Goal: Task Accomplishment & Management: Complete application form

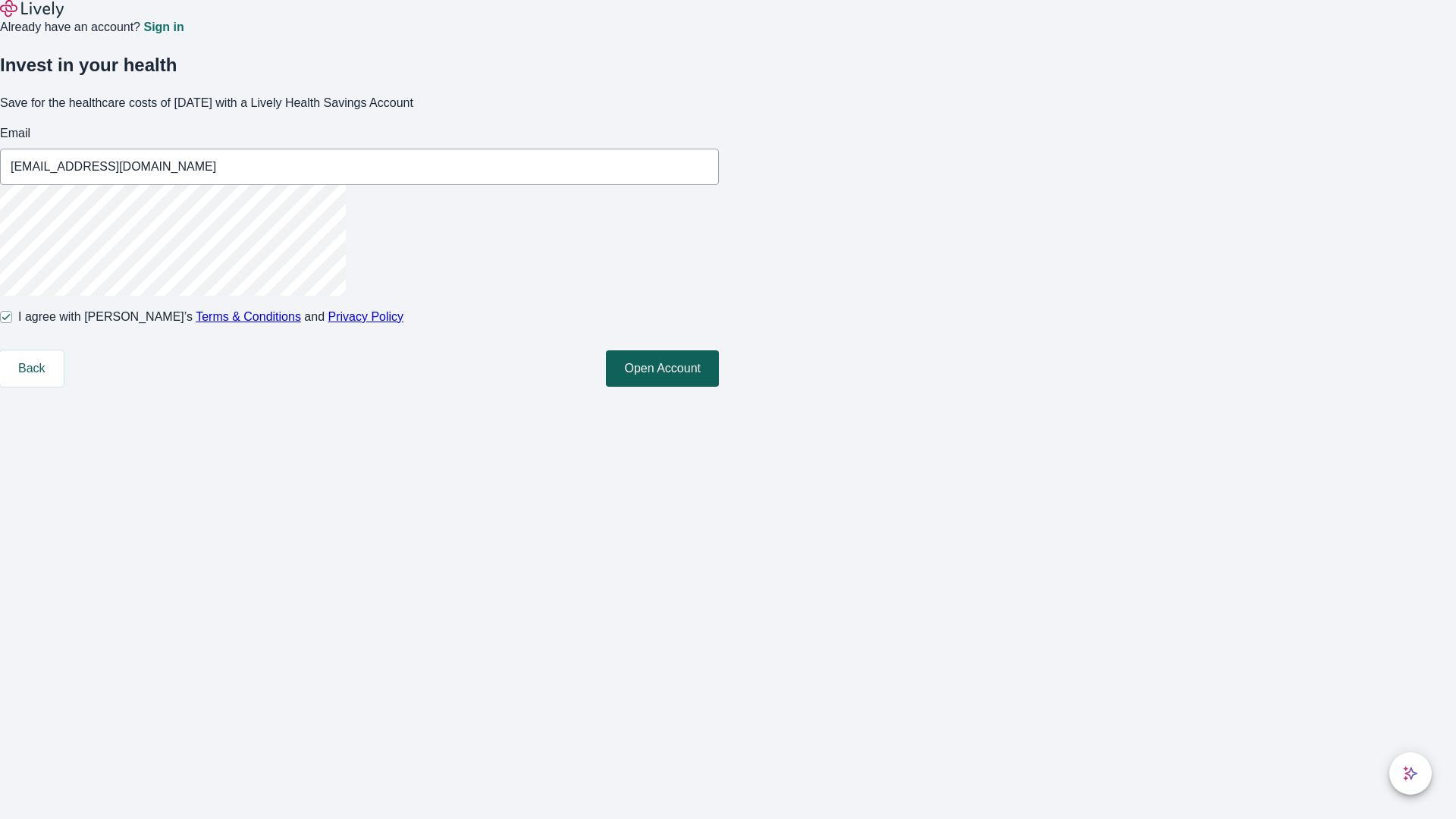
click at [719, 387] on button "Open Account" at bounding box center [662, 368] width 113 height 36
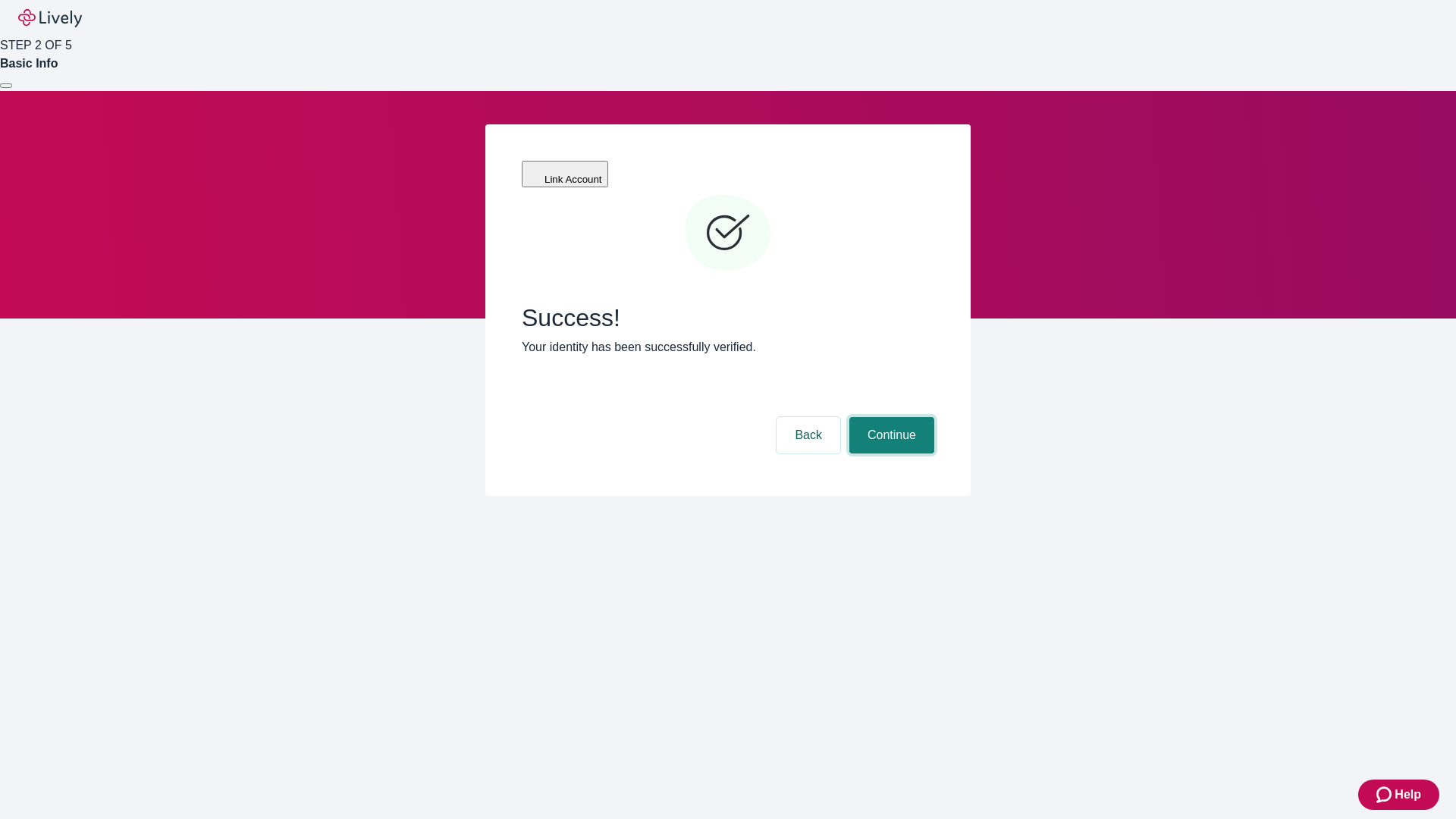
click at [889, 417] on button "Continue" at bounding box center [892, 435] width 85 height 36
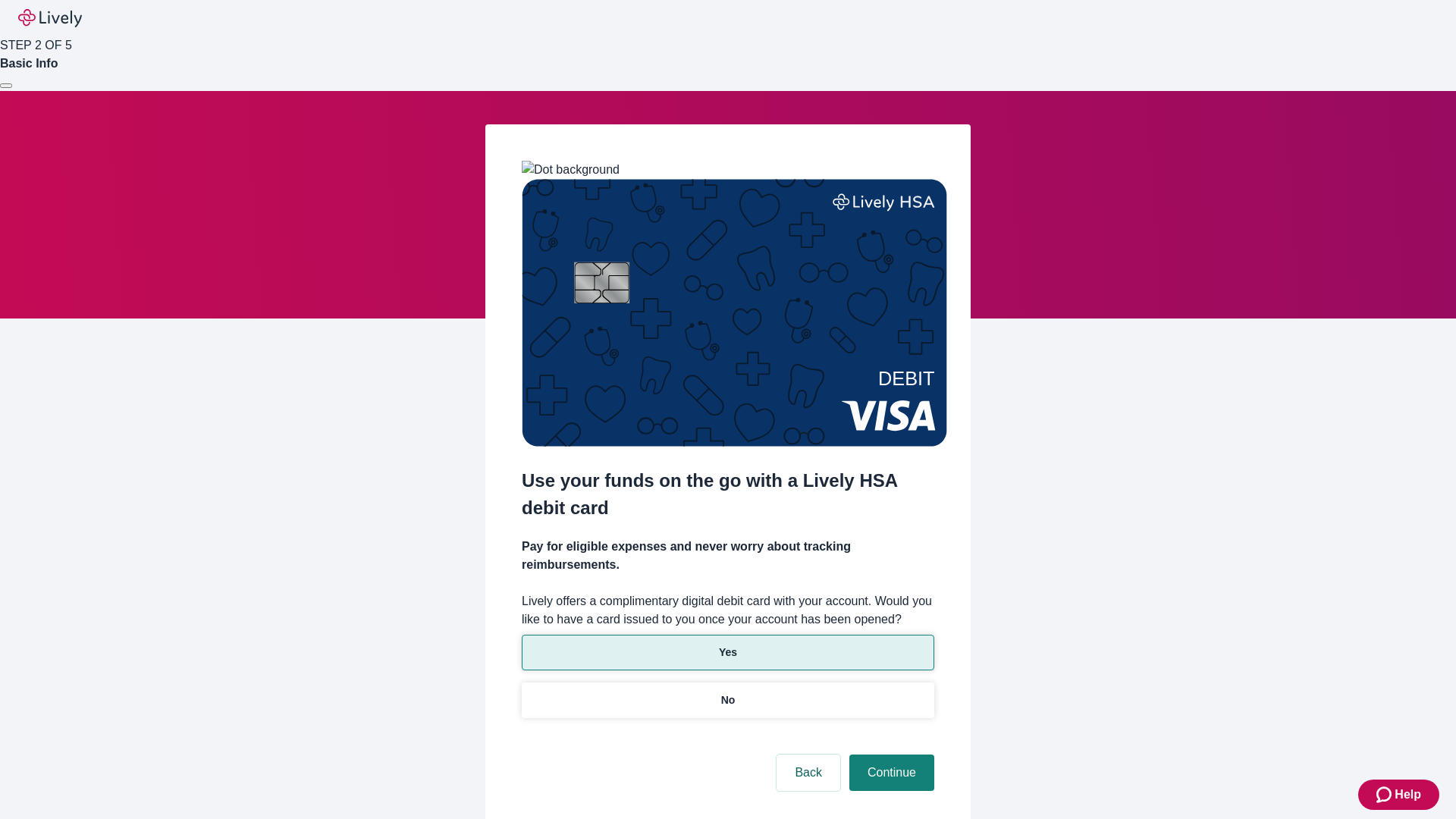
click at [728, 645] on p "Yes" at bounding box center [728, 653] width 18 height 16
click at [889, 754] on button "Continue" at bounding box center [892, 772] width 85 height 36
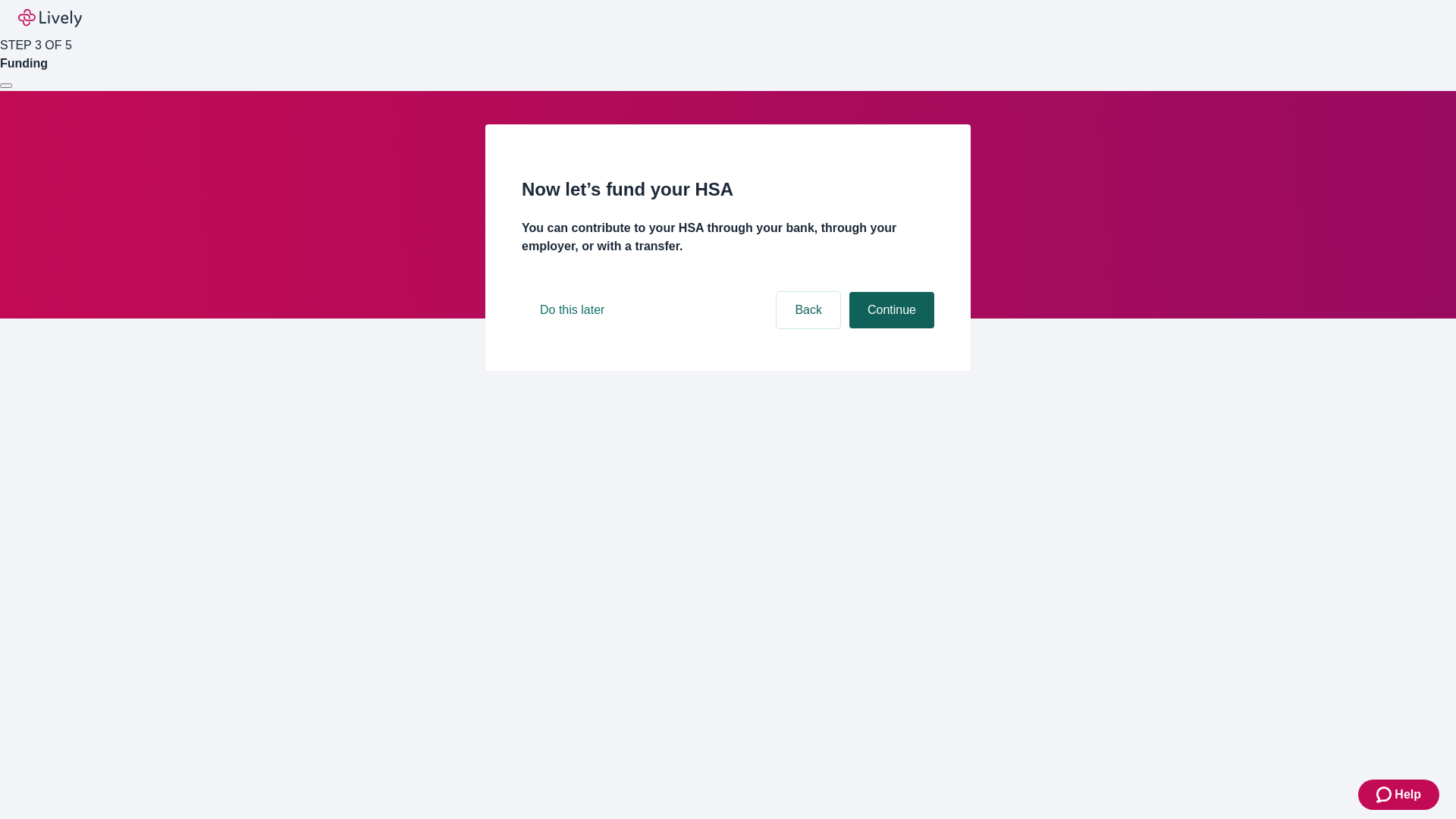
click at [889, 328] on button "Continue" at bounding box center [892, 310] width 85 height 36
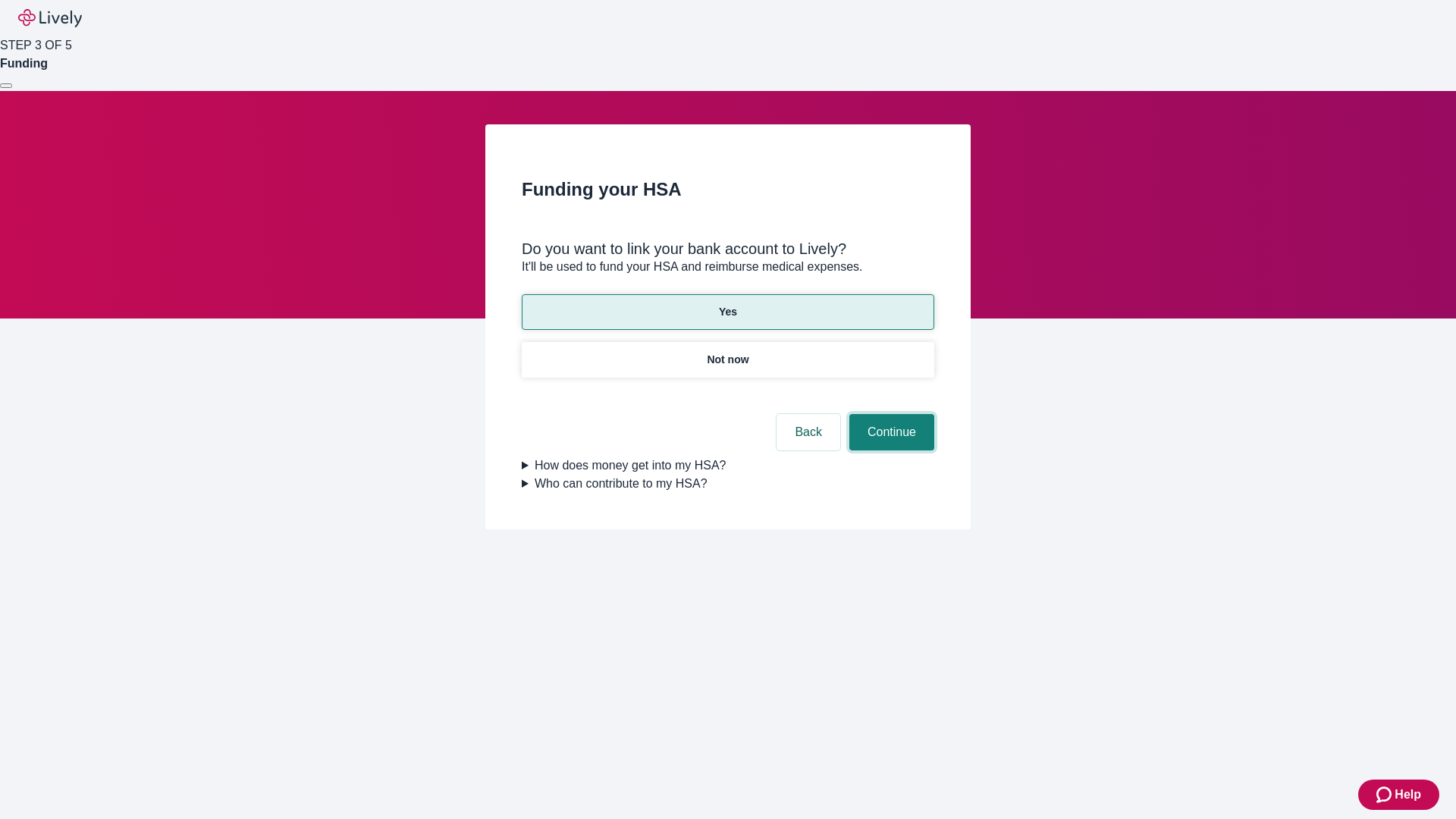
click at [889, 414] on button "Continue" at bounding box center [892, 432] width 85 height 36
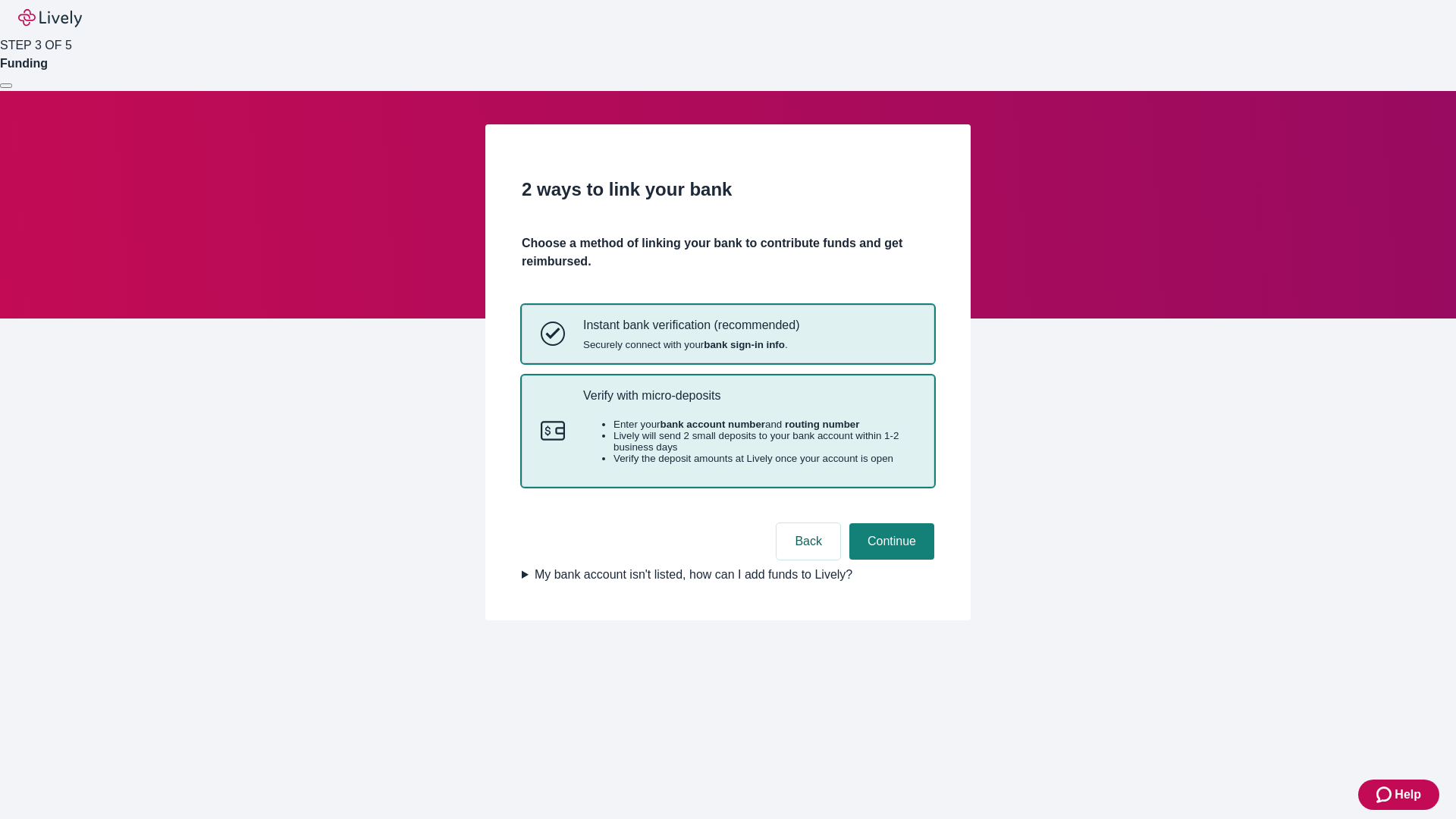
click at [748, 403] on p "Verify with micro-deposits" at bounding box center [748, 395] width 332 height 15
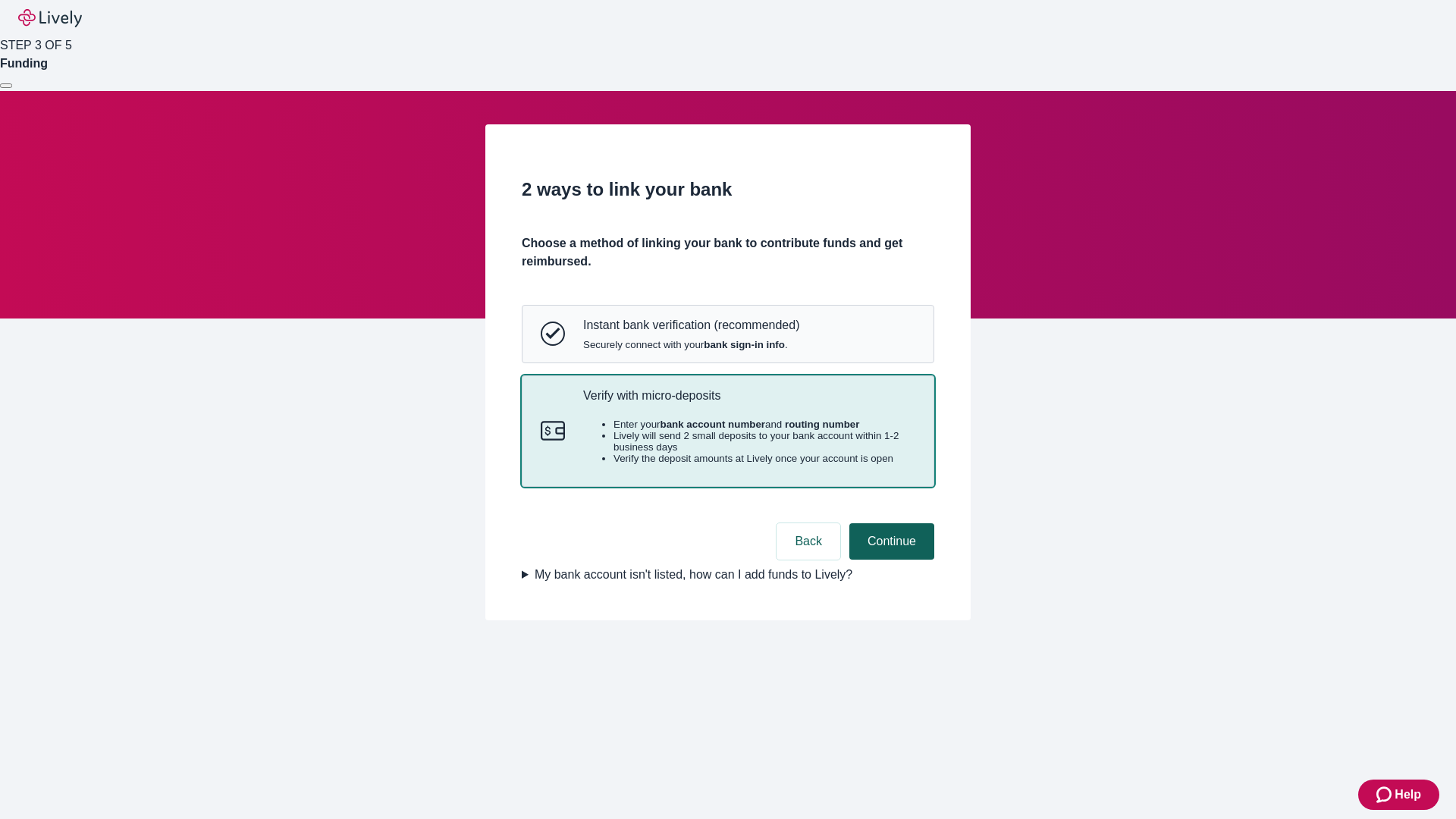
click at [889, 559] on button "Continue" at bounding box center [892, 540] width 85 height 36
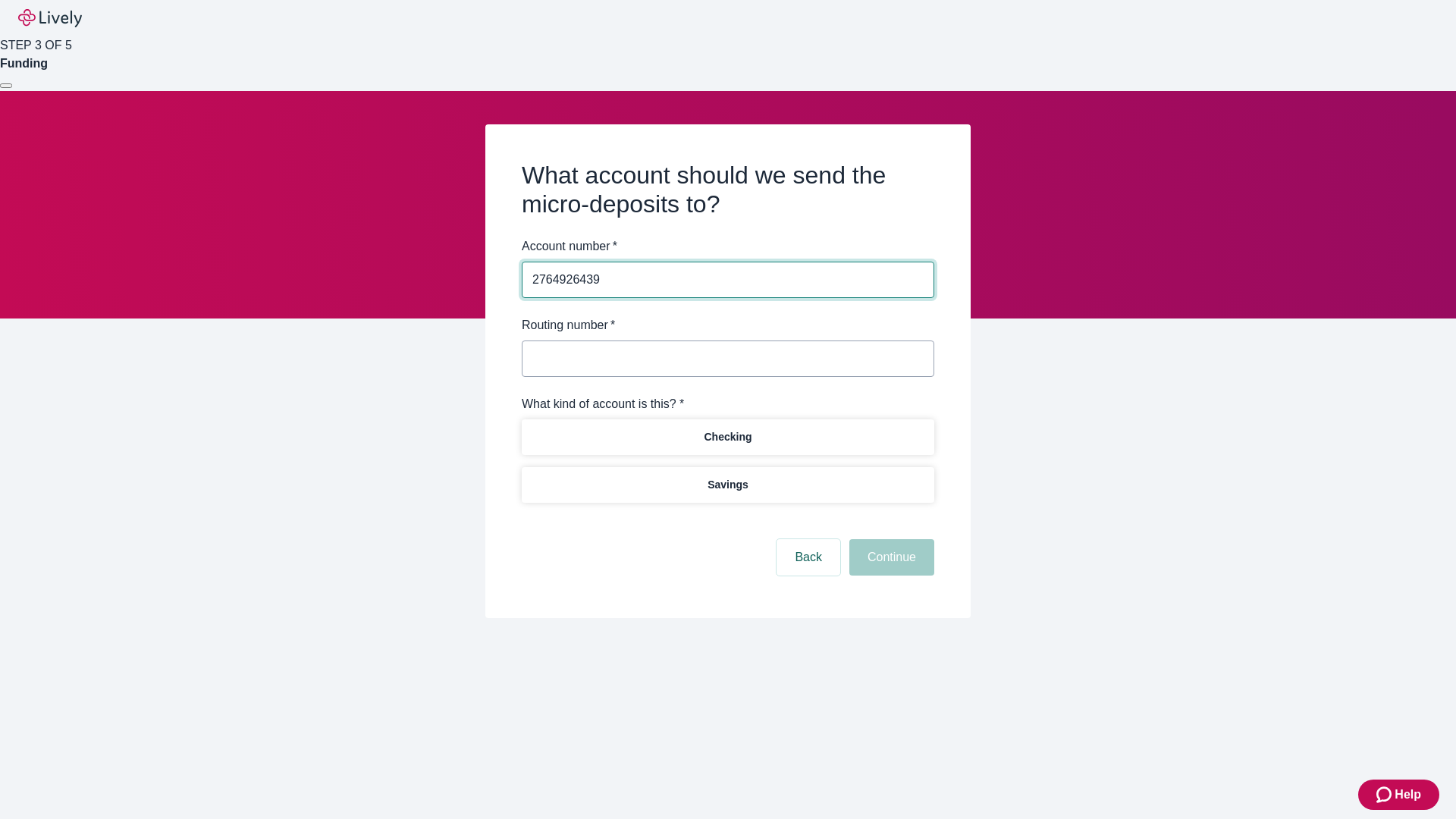
type input "2764926439"
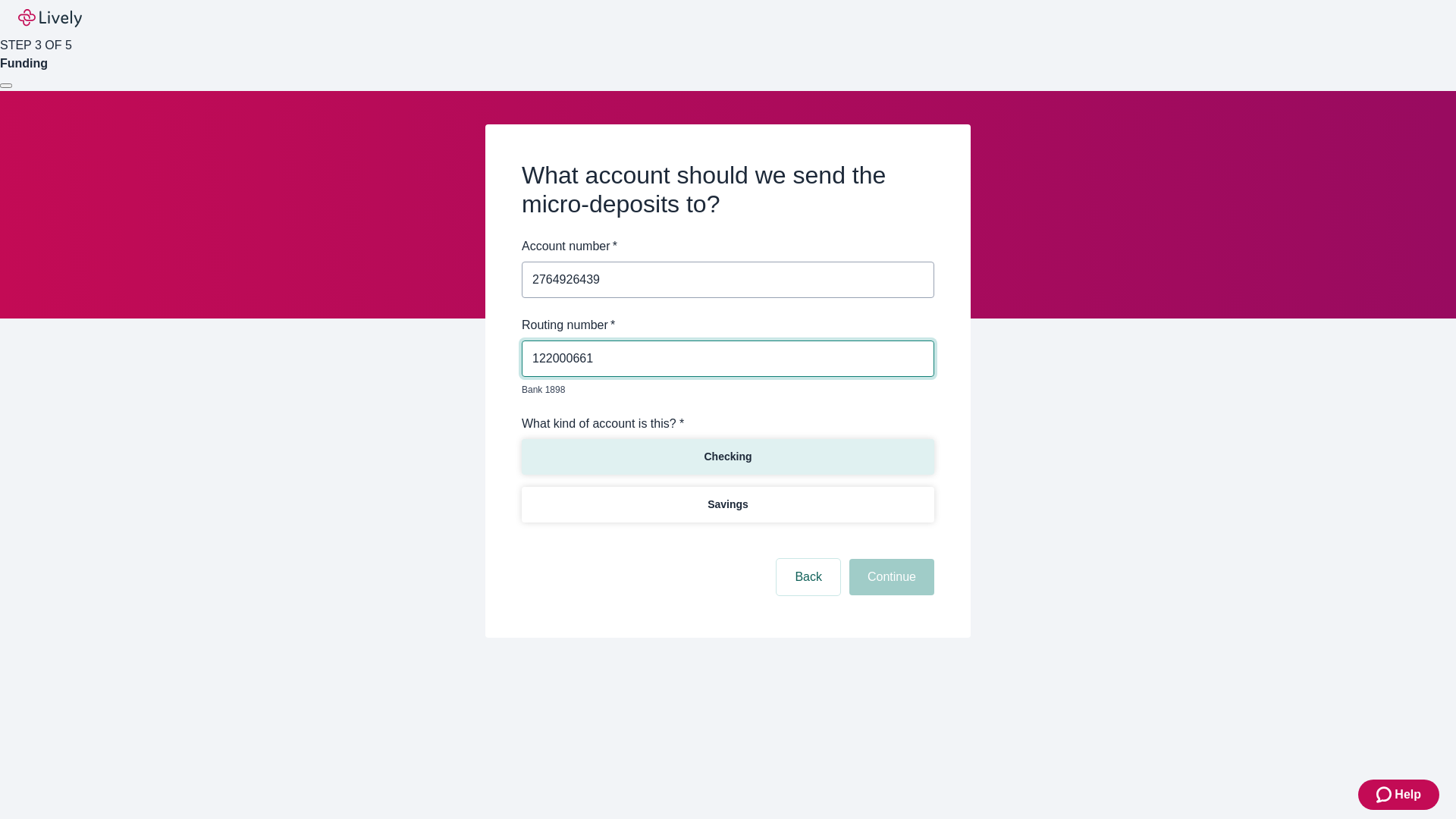
type input "122000661"
click at [728, 449] on p "Checking" at bounding box center [728, 457] width 48 height 16
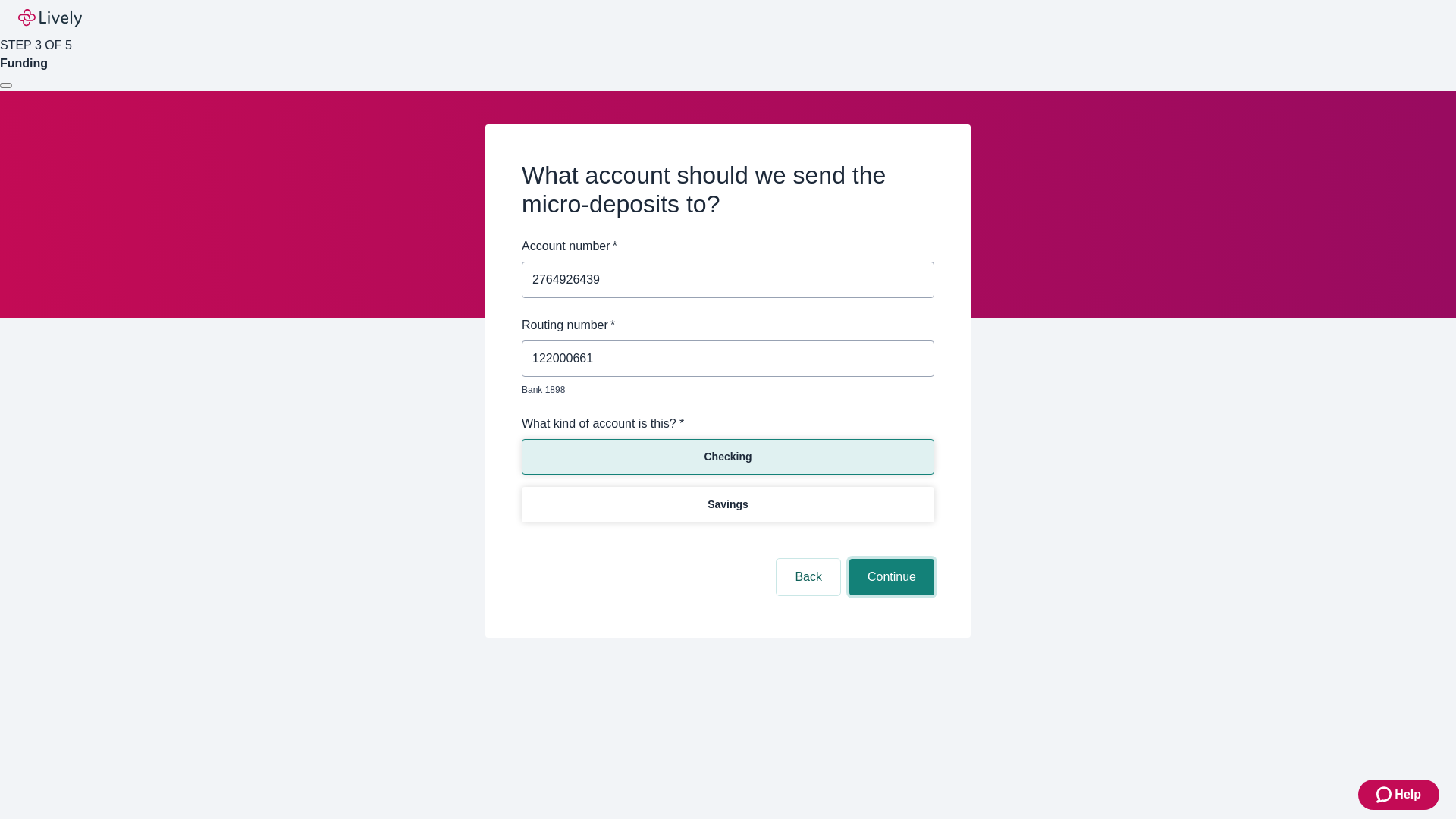
click at [889, 559] on button "Continue" at bounding box center [892, 577] width 85 height 36
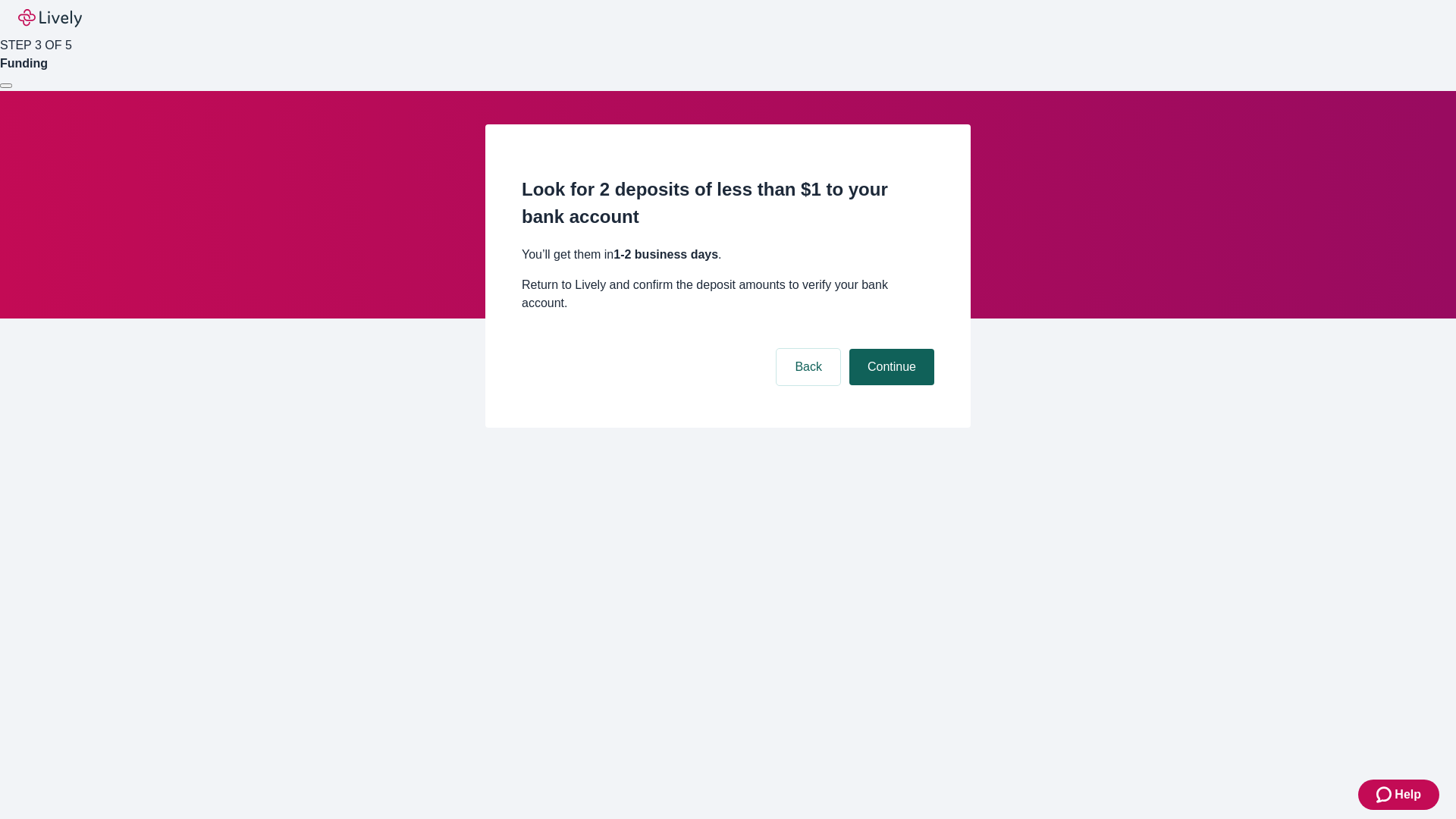
click at [889, 348] on button "Continue" at bounding box center [892, 366] width 85 height 36
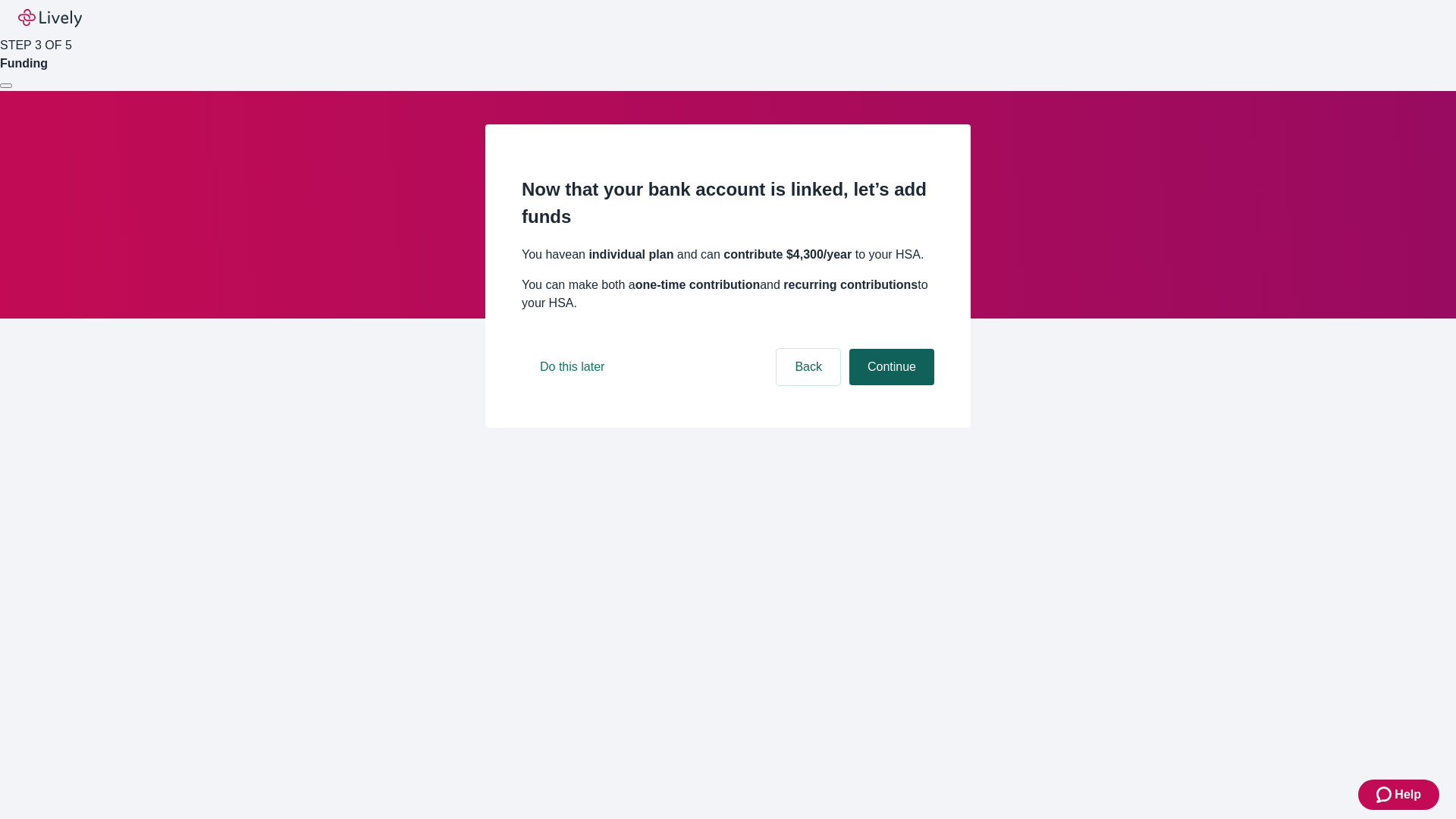
click at [889, 385] on button "Continue" at bounding box center [892, 366] width 85 height 36
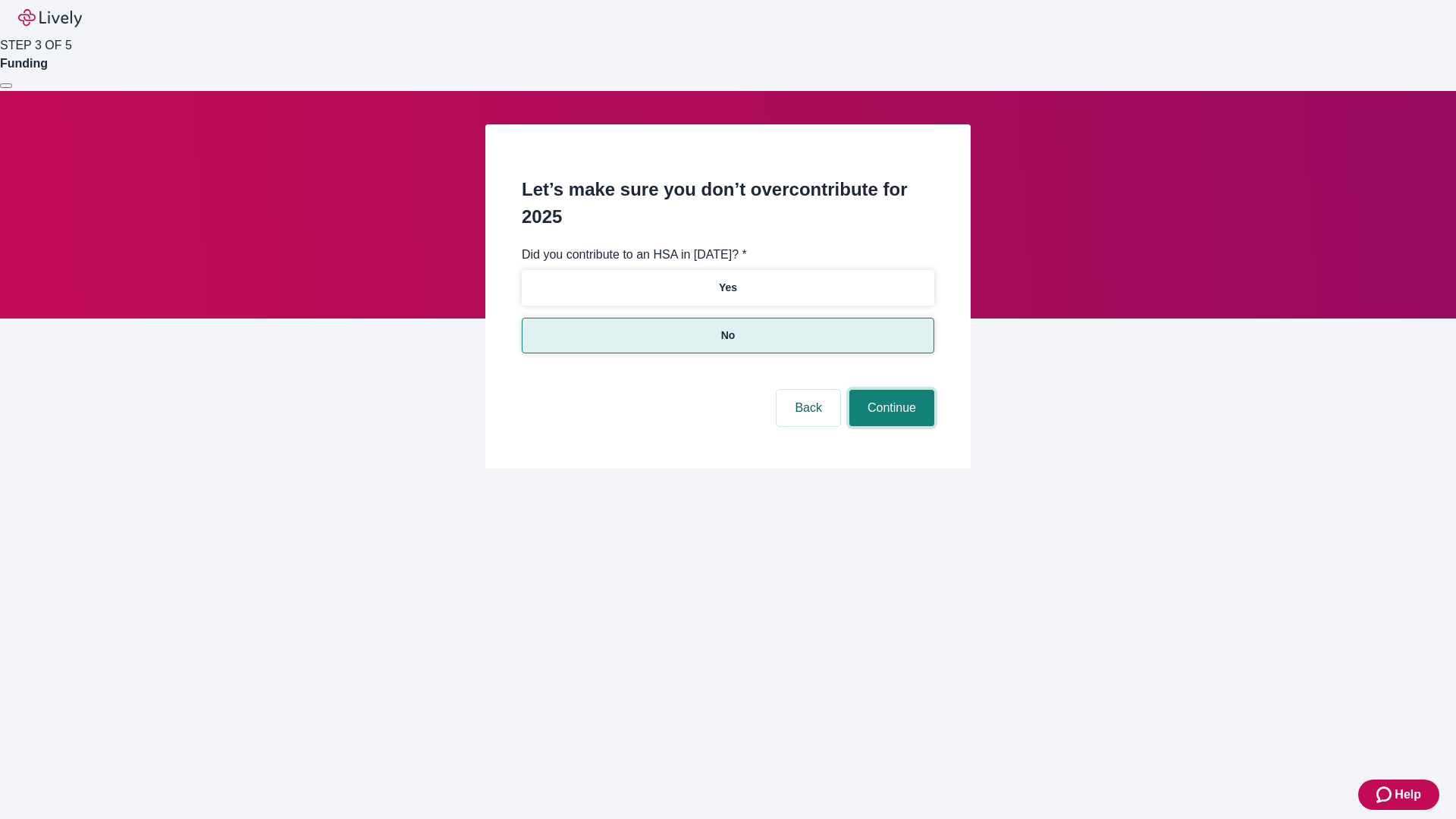
click at [889, 390] on button "Continue" at bounding box center [892, 408] width 85 height 36
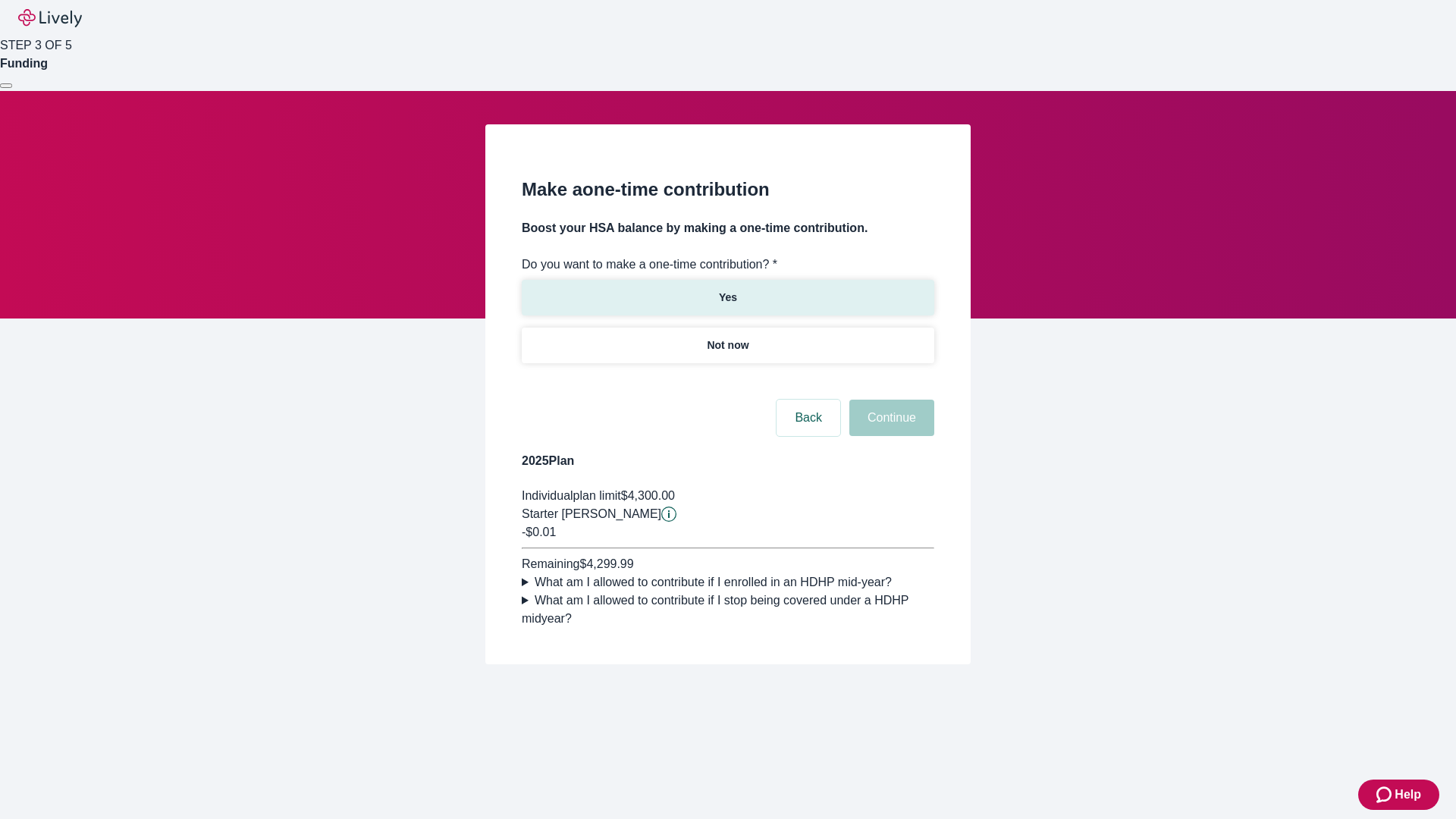
click at [728, 289] on p "Yes" at bounding box center [728, 297] width 18 height 16
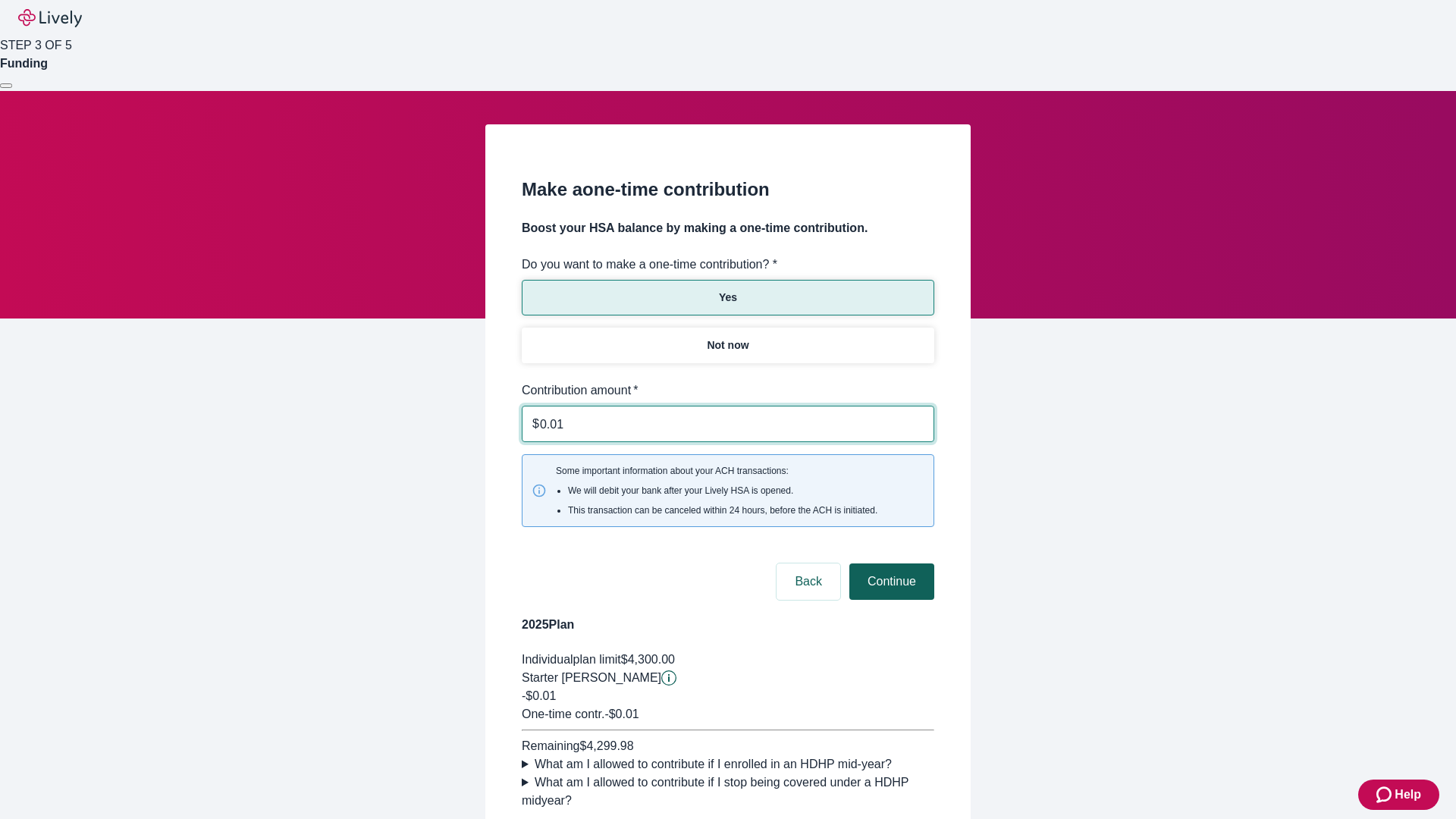
type input "0.01"
click at [889, 563] on button "Continue" at bounding box center [892, 581] width 85 height 36
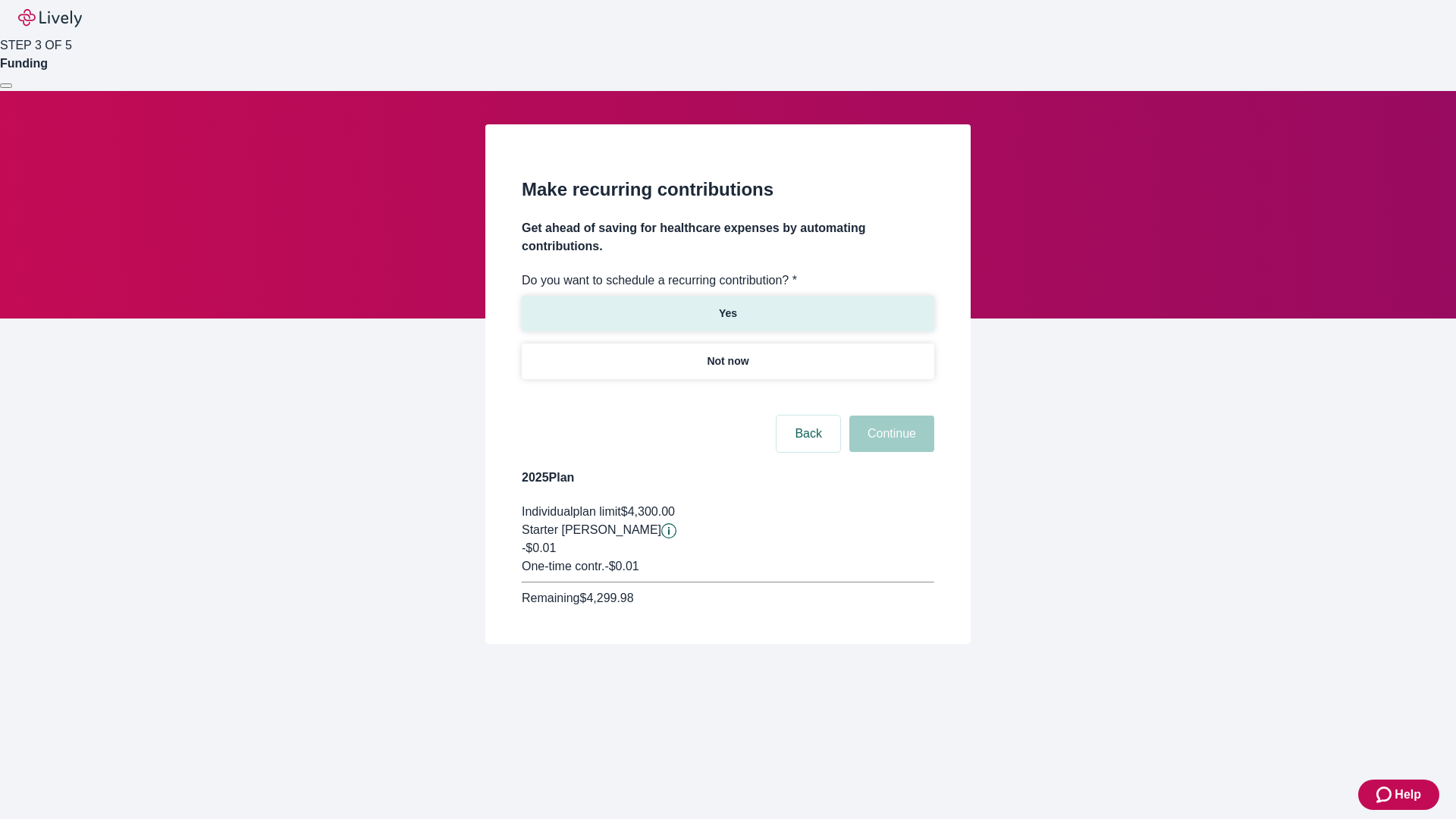
click at [728, 305] on p "Yes" at bounding box center [728, 313] width 18 height 16
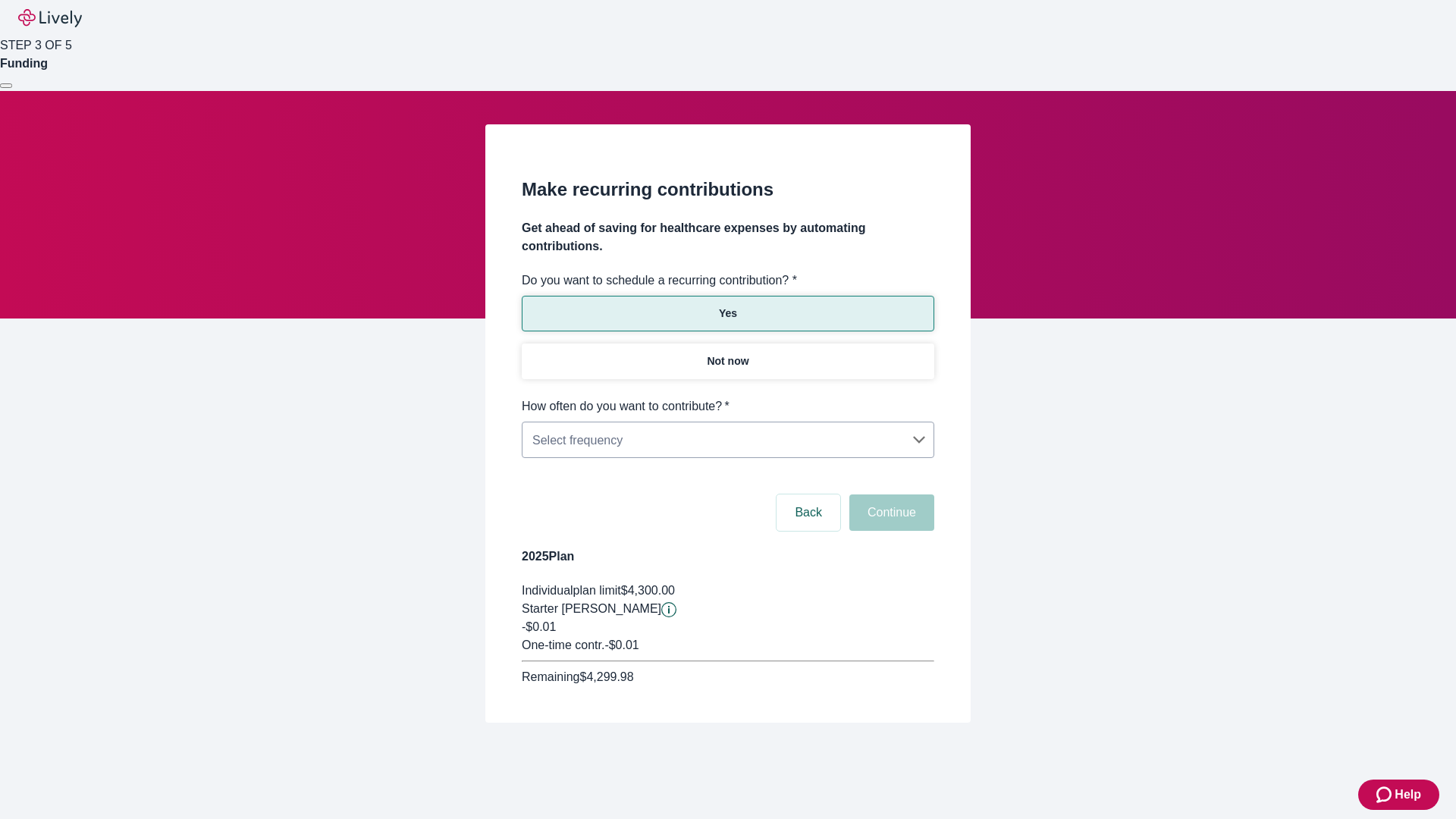
click at [728, 398] on body "Help STEP 3 OF 5 Funding Make recurring contributions Get ahead of saving for h…" at bounding box center [728, 398] width 1456 height 795
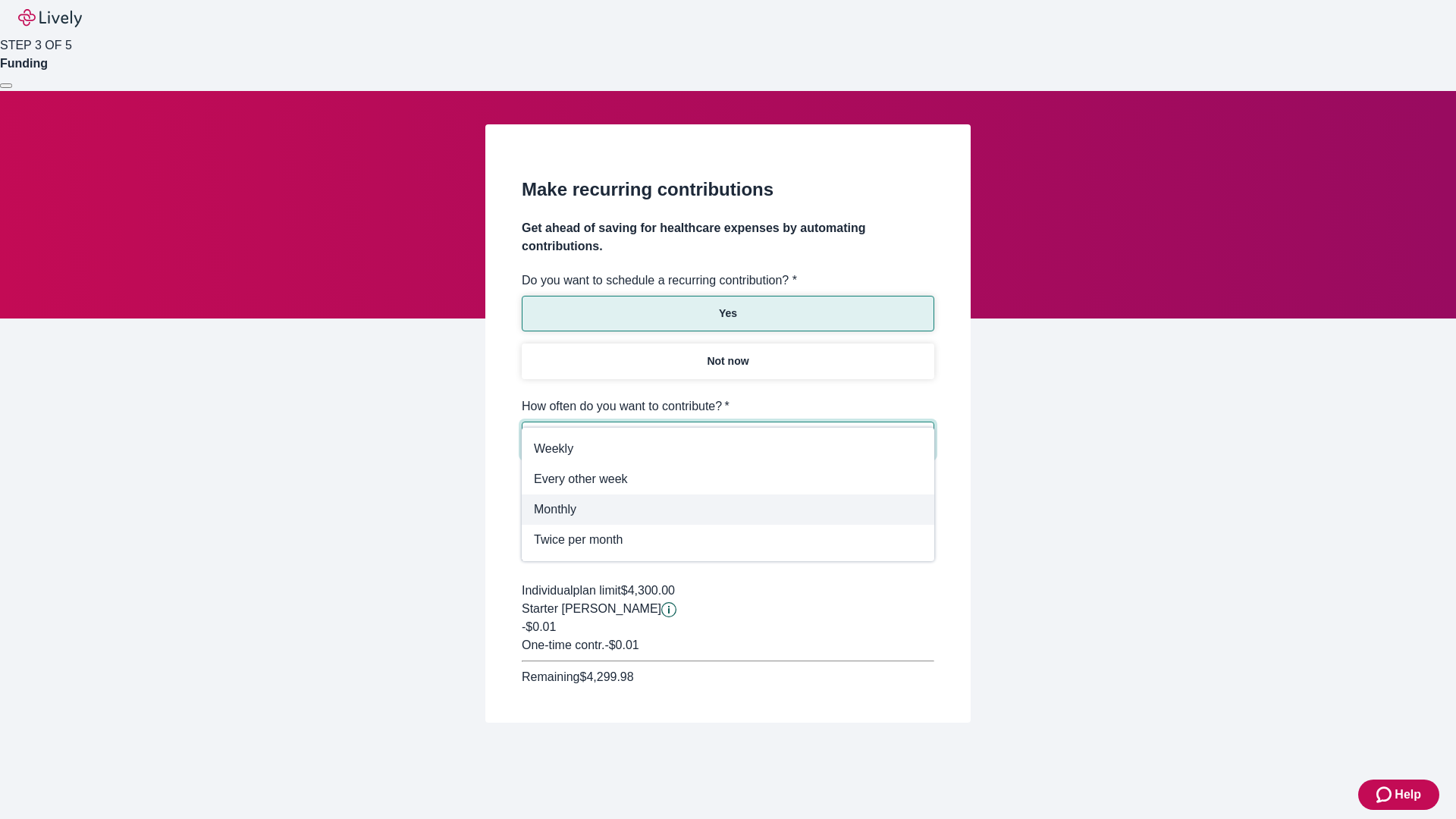
click at [728, 510] on span "Monthly" at bounding box center [728, 509] width 388 height 18
type input "Monthly"
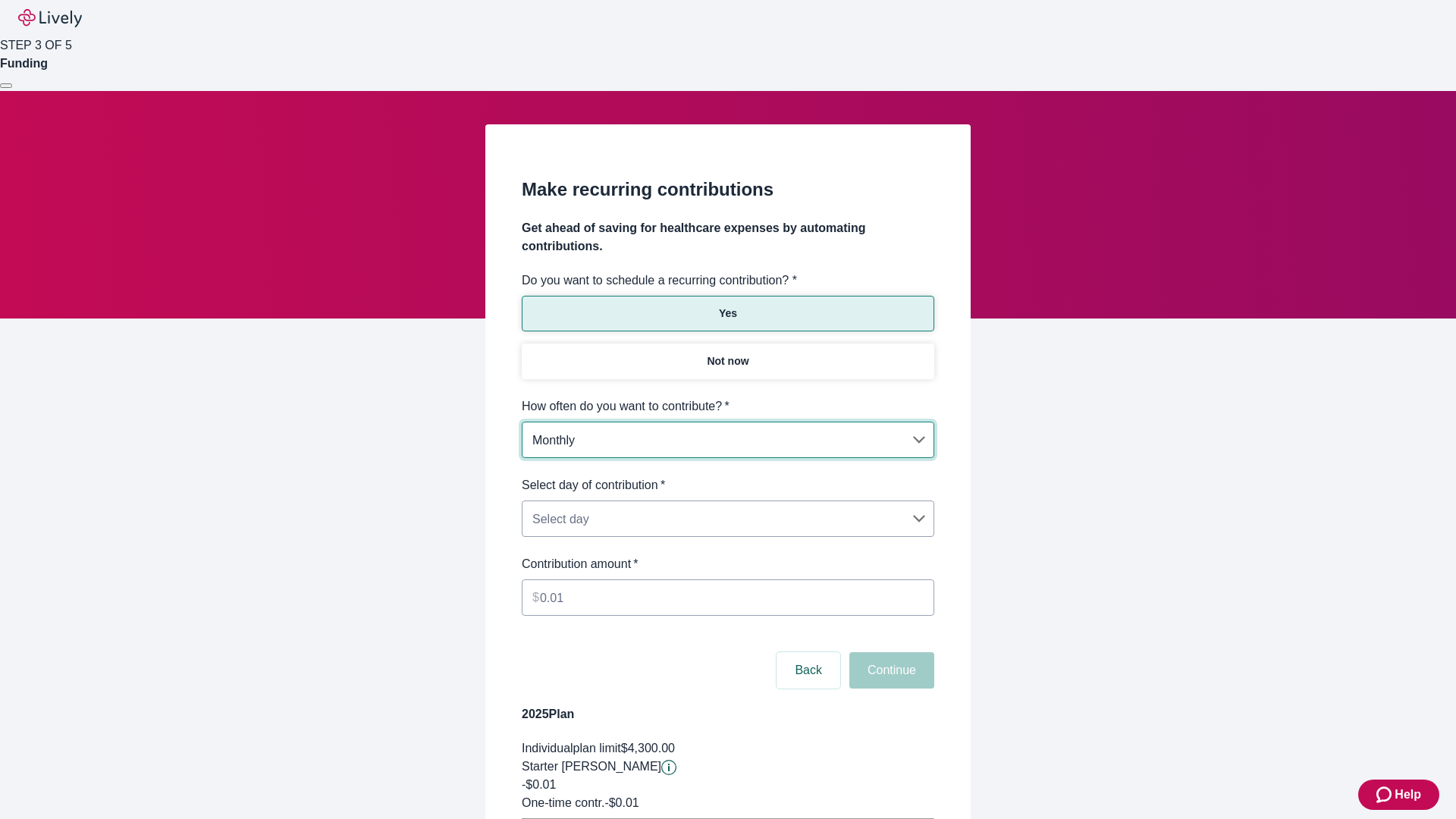
click at [728, 476] on body "Help STEP 3 OF 5 Funding Make recurring contributions Get ahead of saving for h…" at bounding box center [728, 476] width 1456 height 953
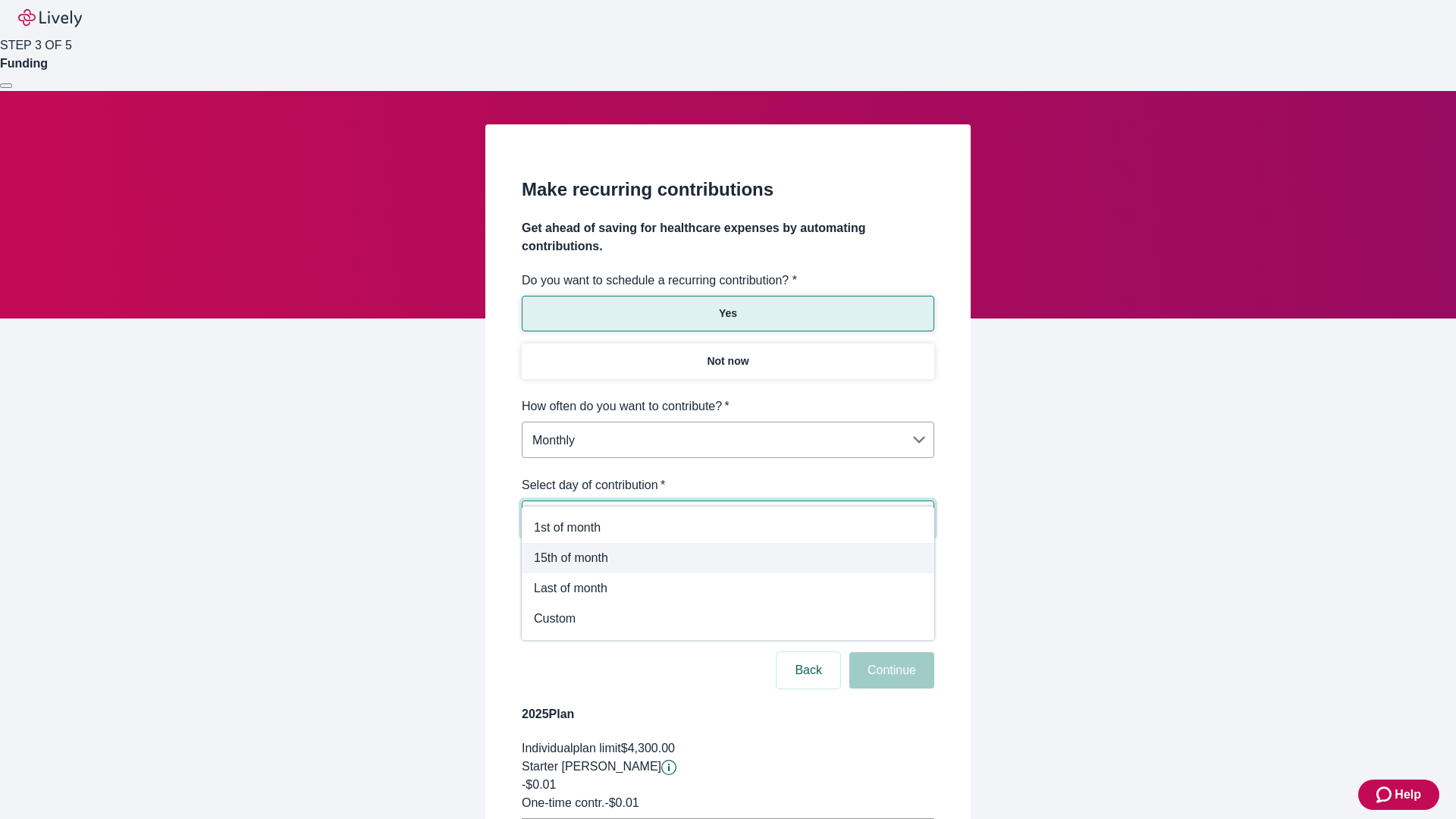
click at [728, 558] on span "15th of month" at bounding box center [728, 558] width 388 height 18
type input "Monthly15th"
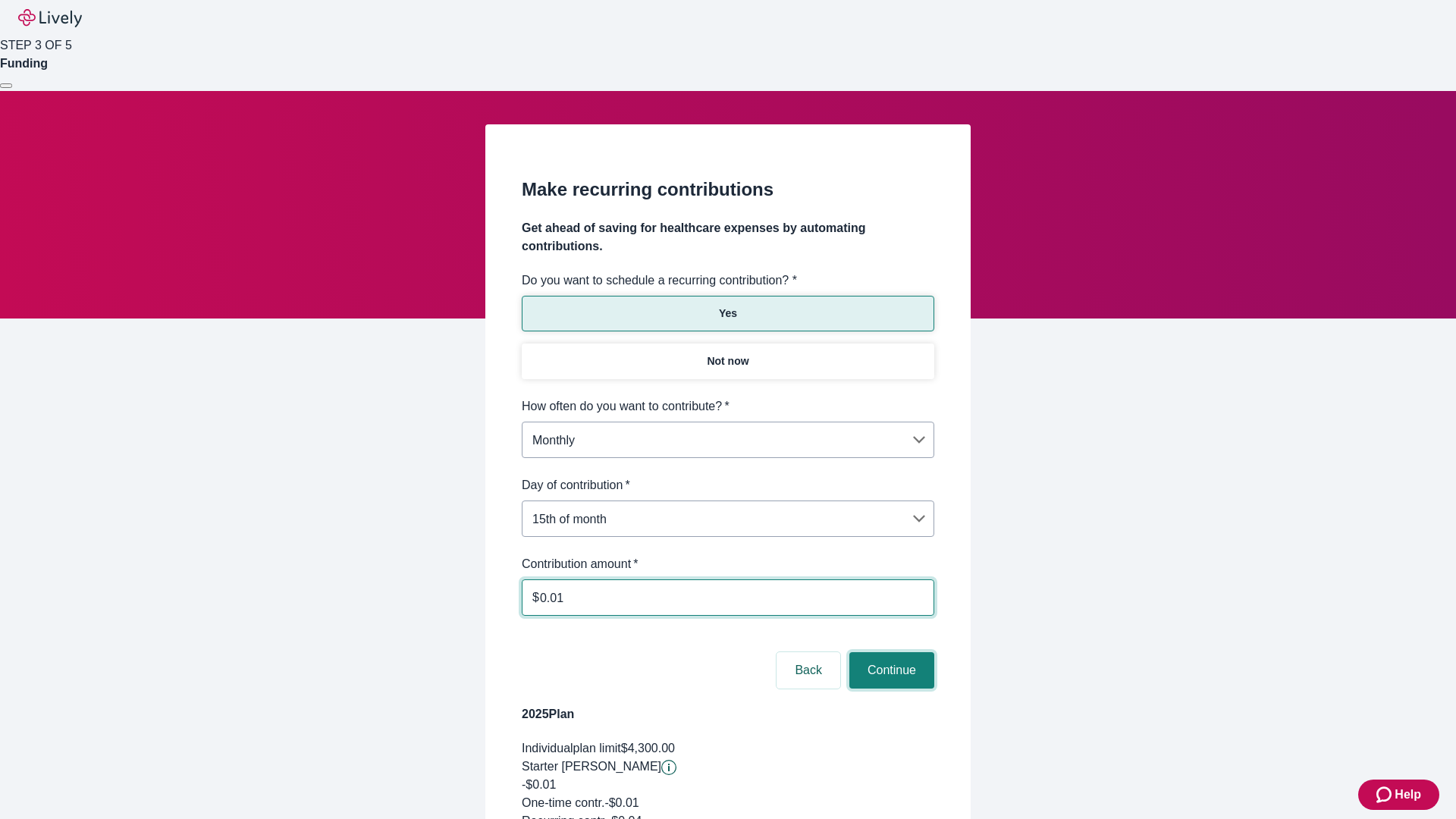
click at [889, 652] on button "Continue" at bounding box center [892, 669] width 85 height 36
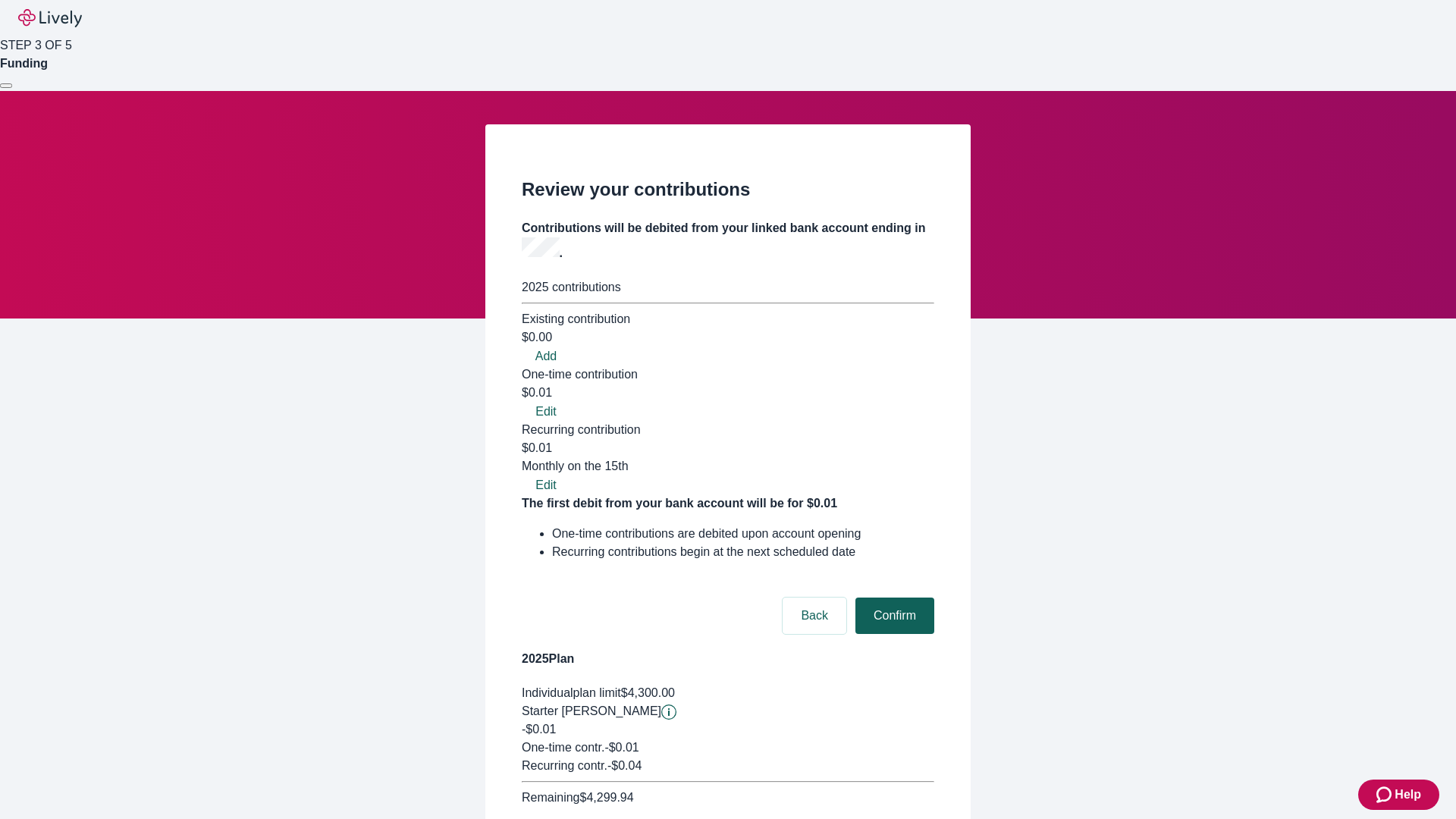
click at [893, 598] on button "Confirm" at bounding box center [895, 615] width 79 height 36
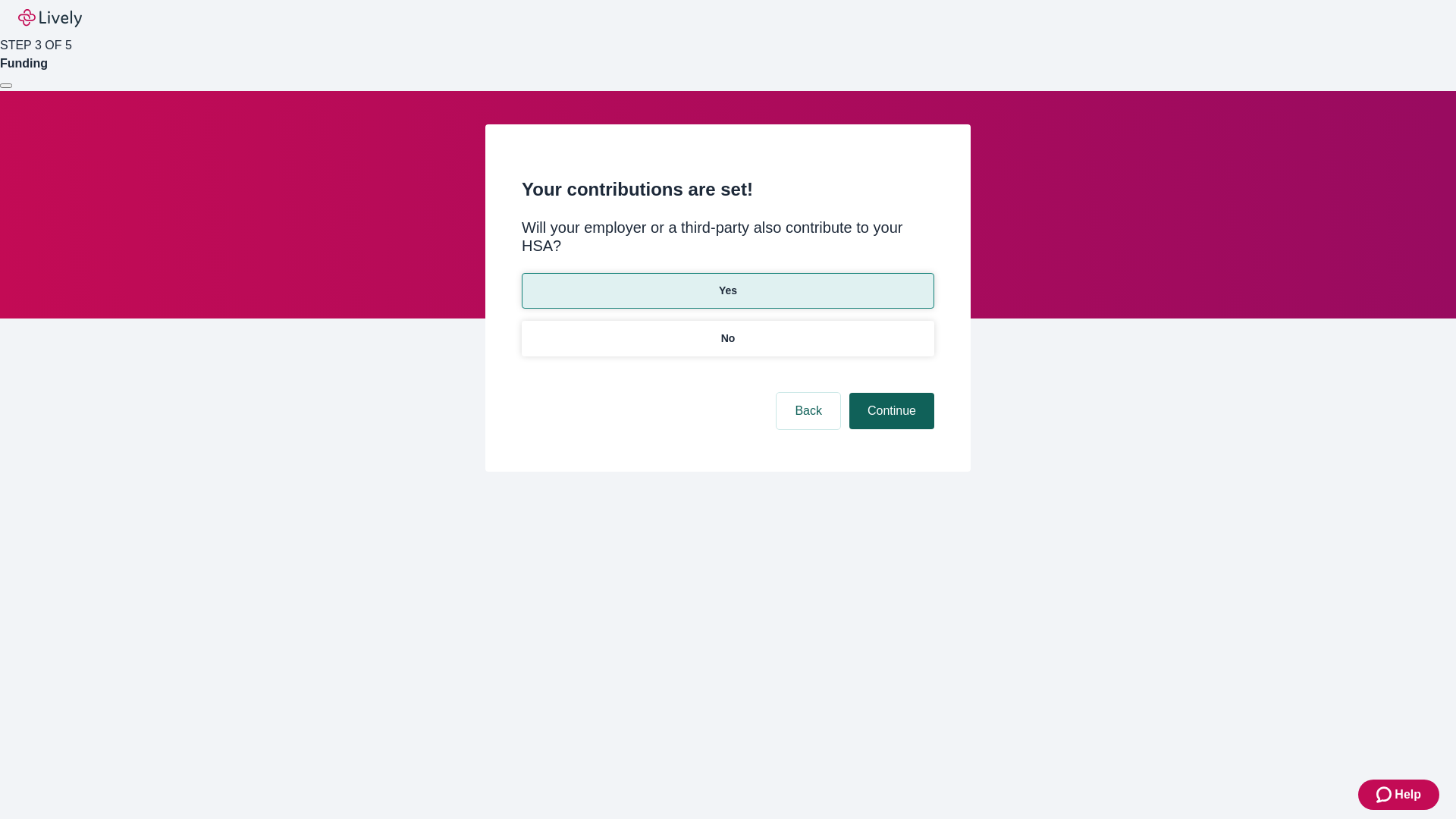
click at [889, 393] on button "Continue" at bounding box center [892, 410] width 85 height 36
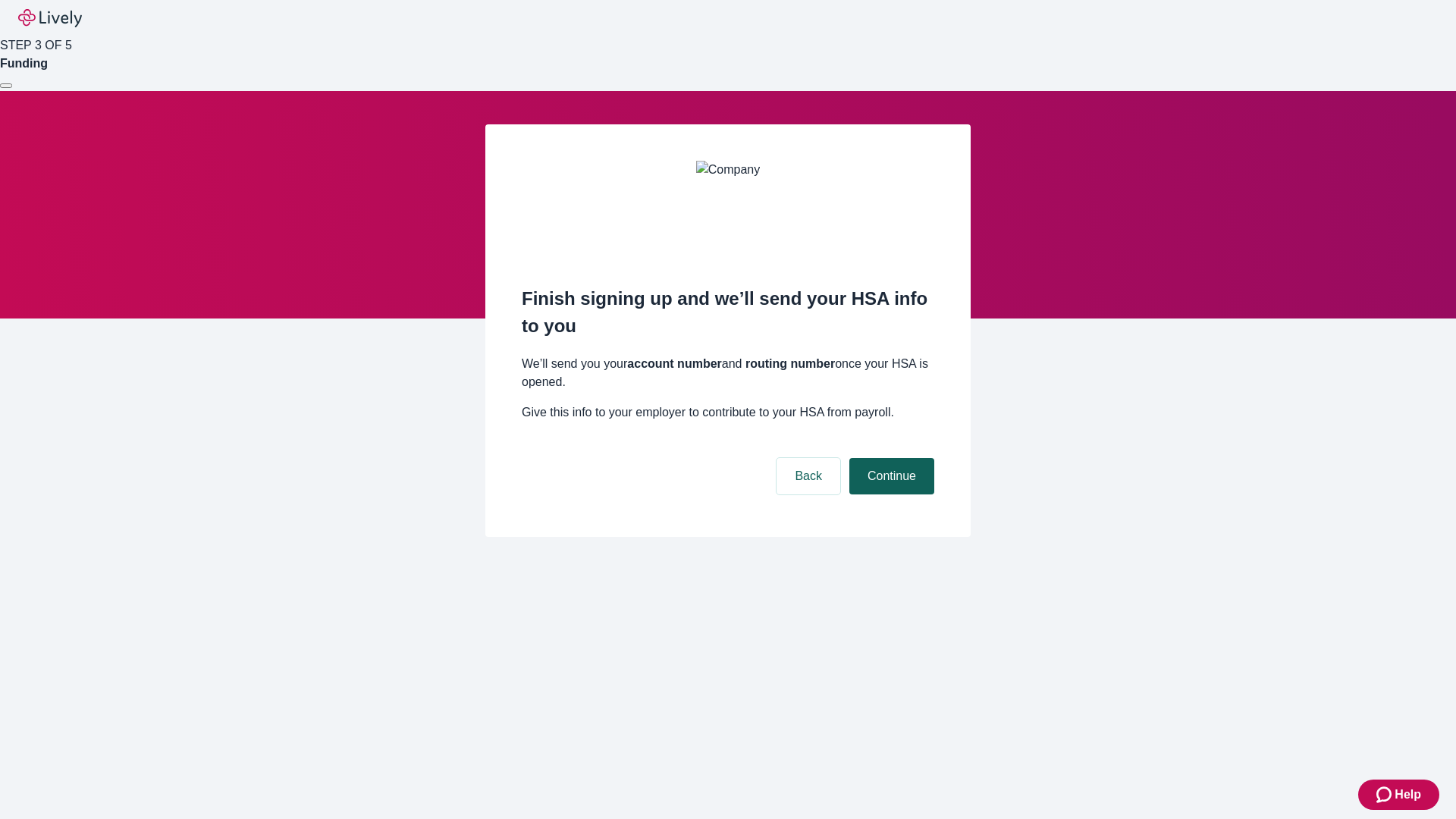
click at [889, 458] on button "Continue" at bounding box center [892, 475] width 85 height 36
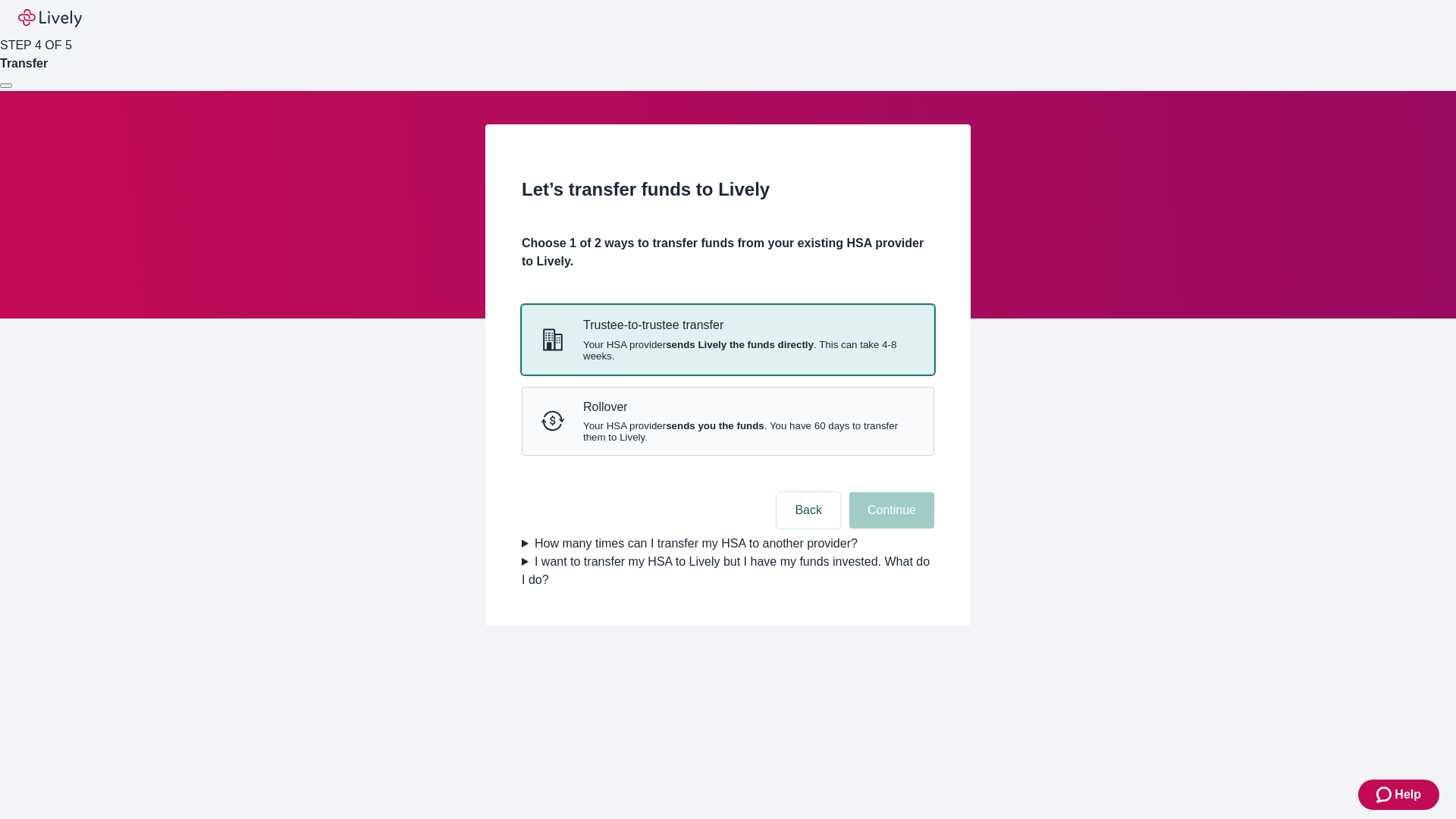
click at [728, 350] on strong "sends Lively the funds directly" at bounding box center [739, 345] width 148 height 12
click at [889, 529] on button "Continue" at bounding box center [892, 510] width 85 height 36
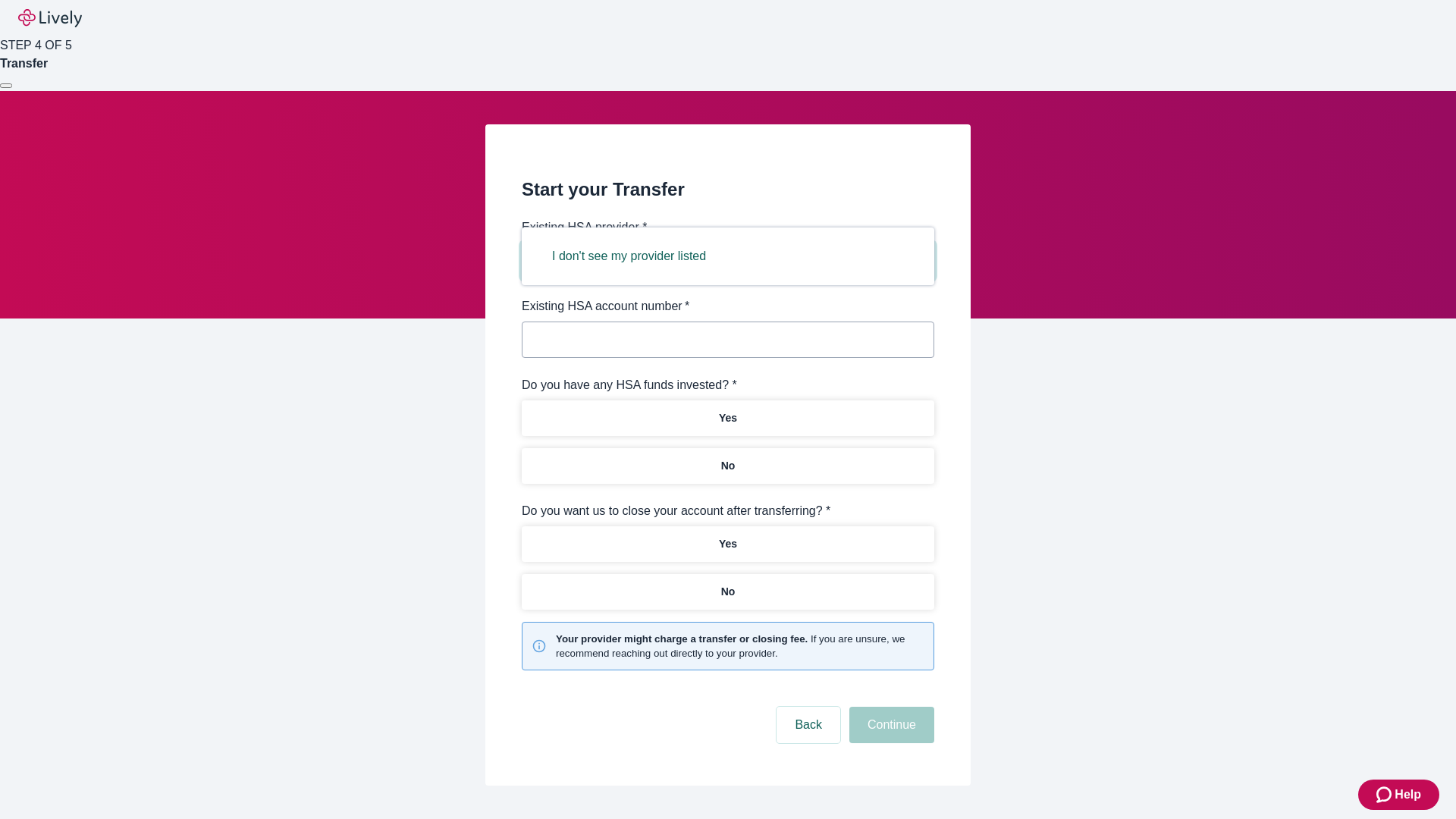
click at [634, 256] on button "I don't see my provider listed" at bounding box center [628, 256] width 190 height 36
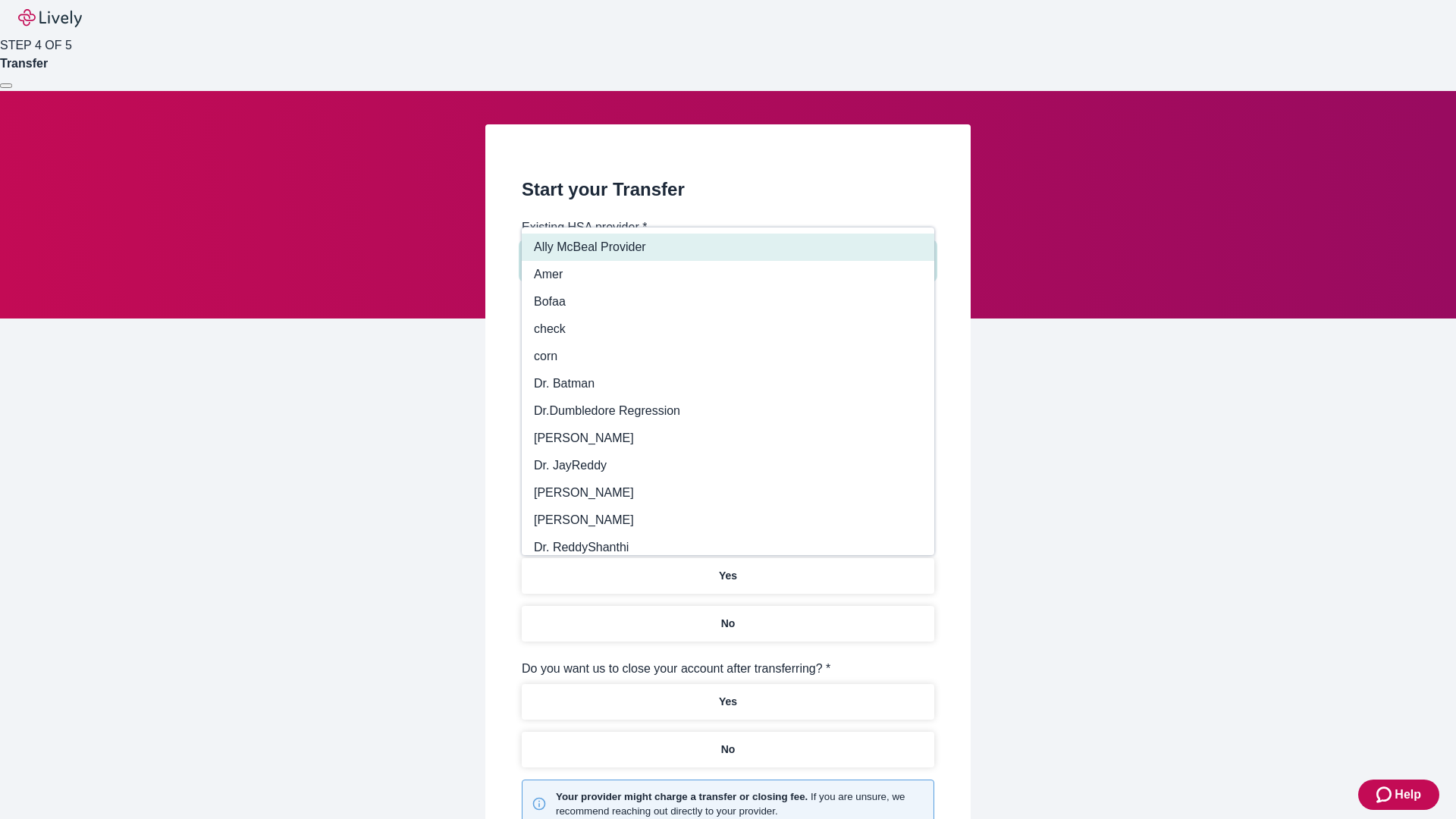
type input "Other"
type input "Health Equity"
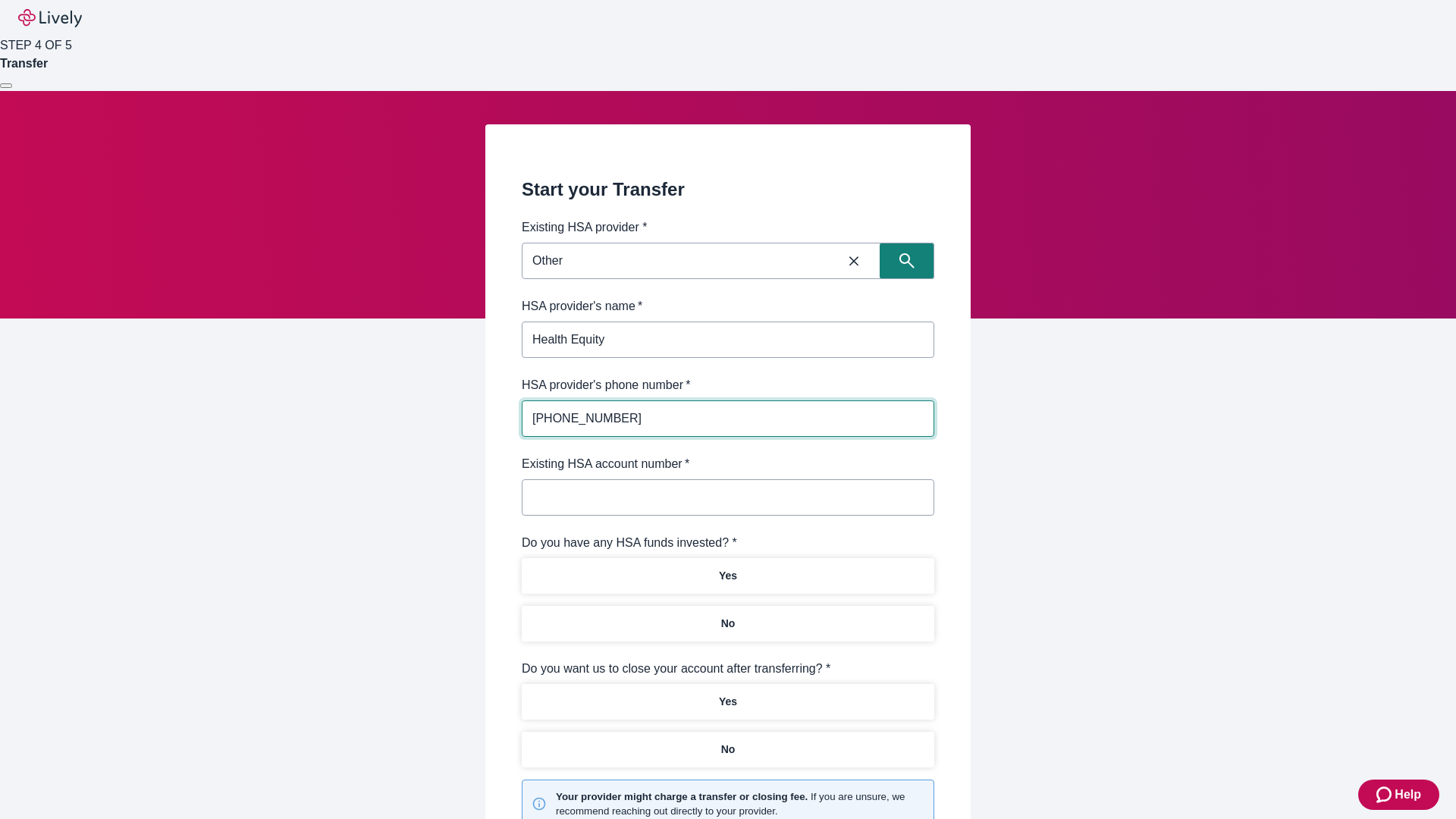
type input "[PHONE_NUMBER]"
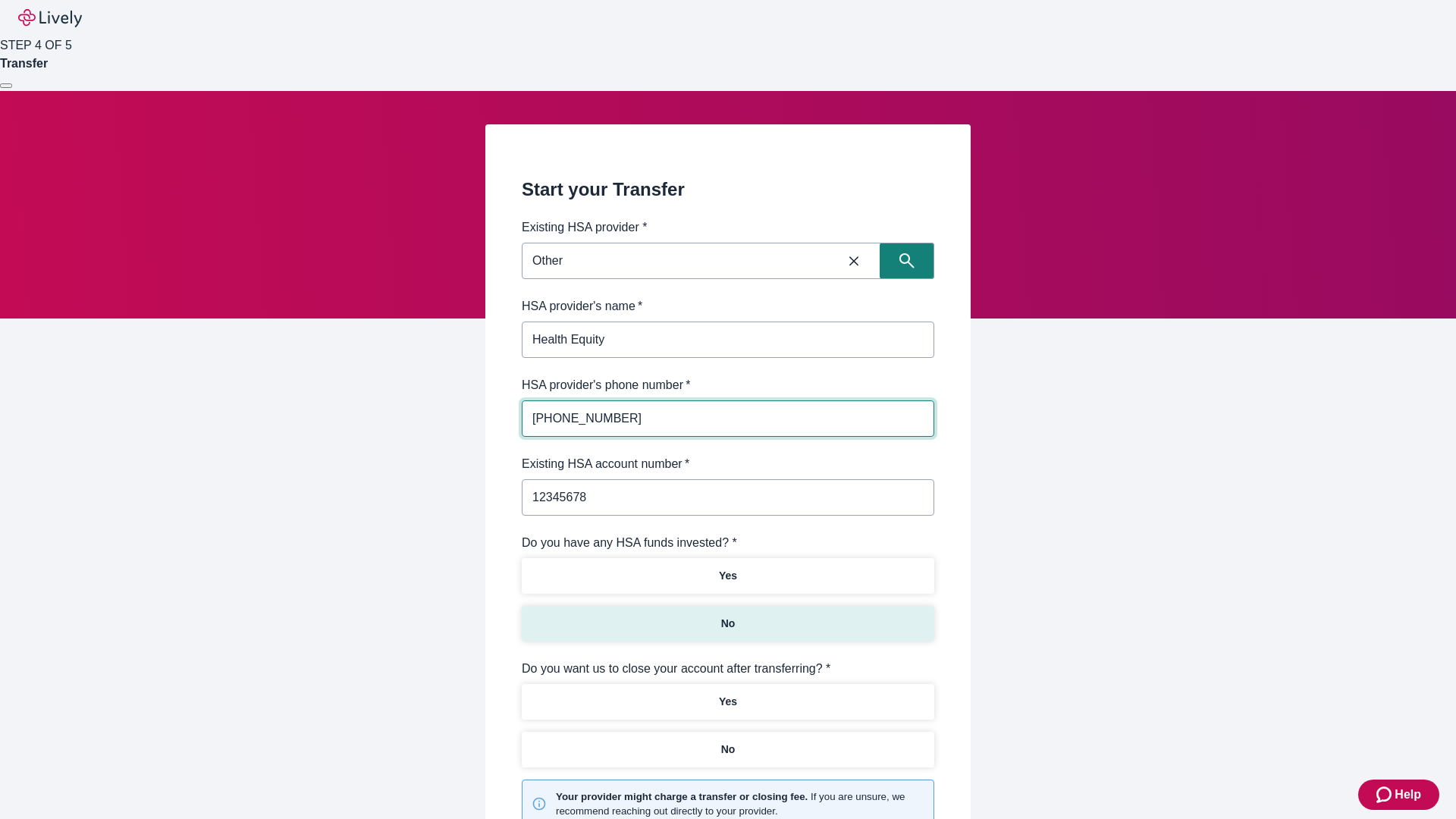
type input "12345678"
click at [728, 615] on p "No" at bounding box center [728, 623] width 15 height 16
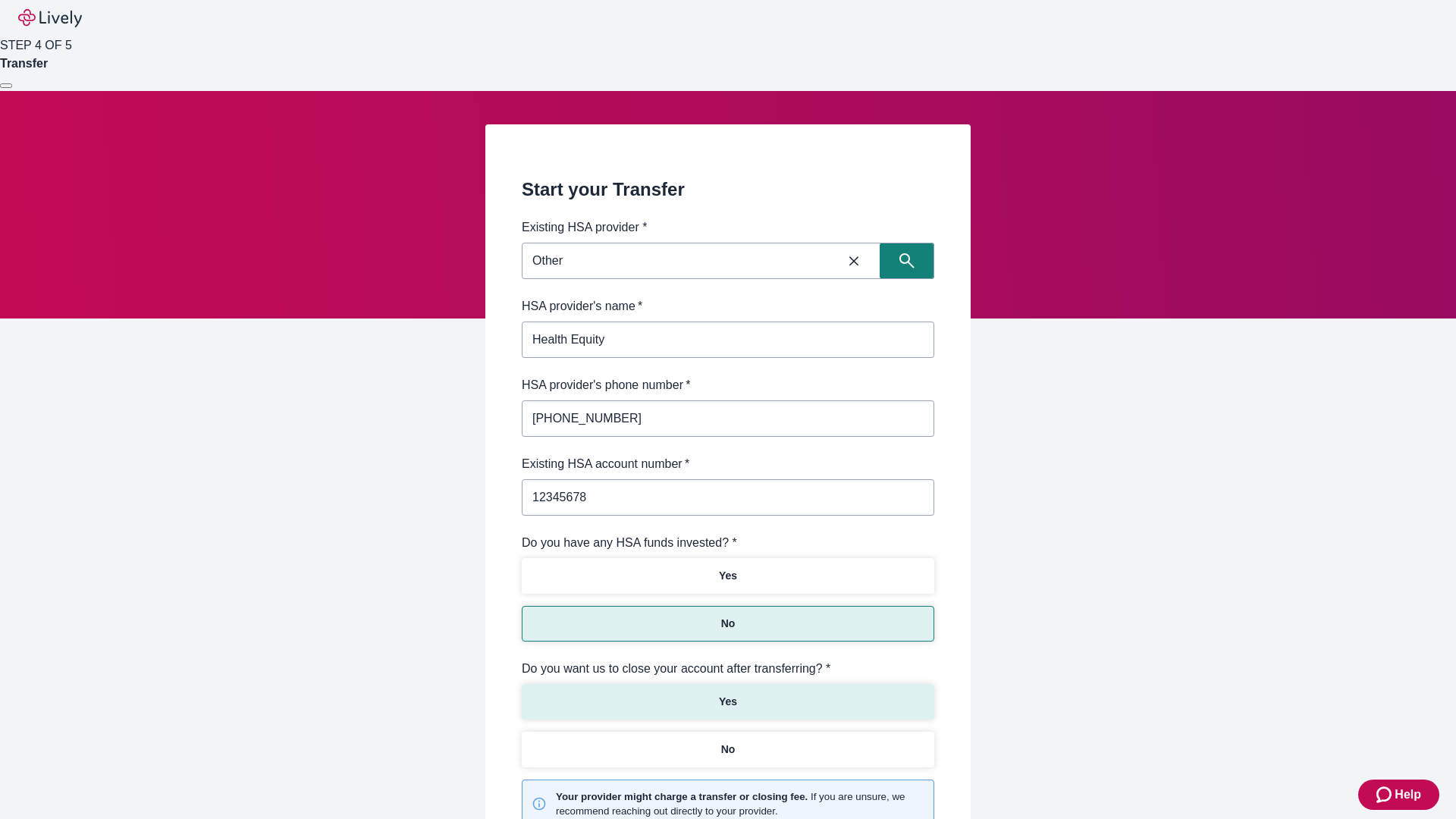
click at [728, 694] on p "Yes" at bounding box center [728, 702] width 18 height 16
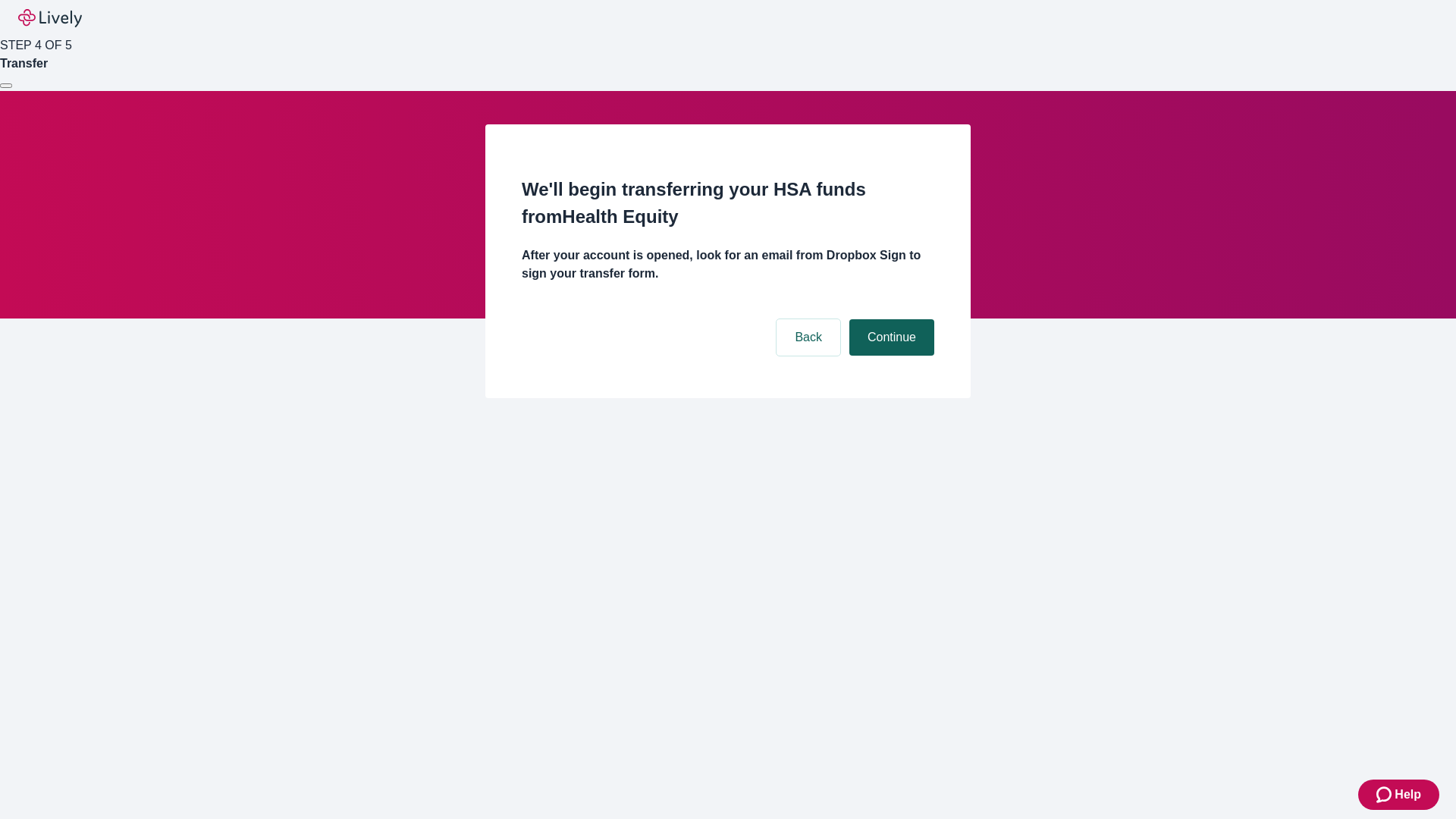
click at [889, 319] on button "Continue" at bounding box center [892, 337] width 85 height 36
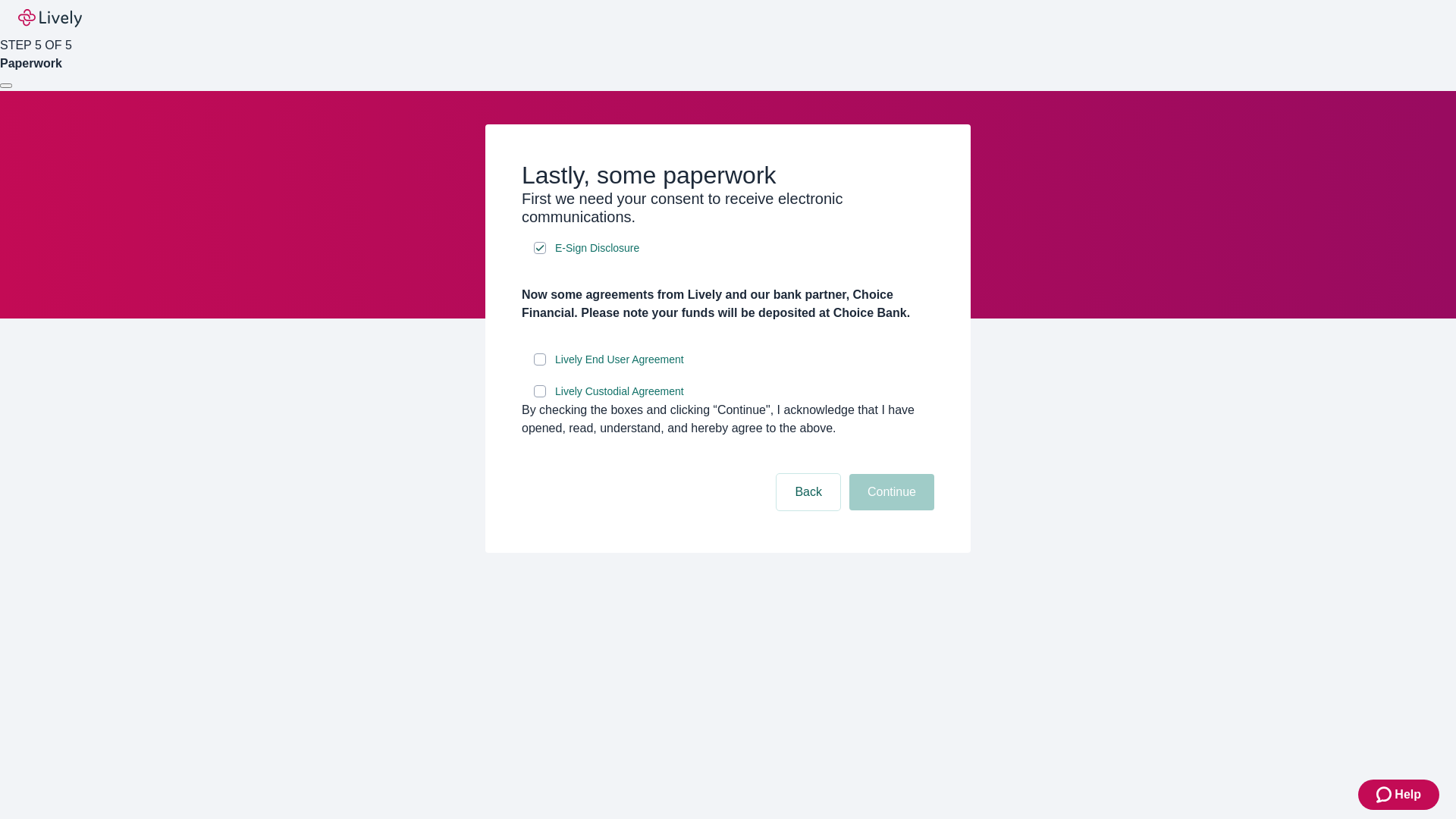
click at [539, 365] on input "Lively End User Agreement" at bounding box center [539, 359] width 12 height 12
checkbox input "true"
click at [539, 398] on input "Lively Custodial Agreement" at bounding box center [539, 391] width 12 height 12
checkbox input "true"
click at [889, 510] on button "Continue" at bounding box center [892, 491] width 85 height 36
